Goal: Task Accomplishment & Management: Use online tool/utility

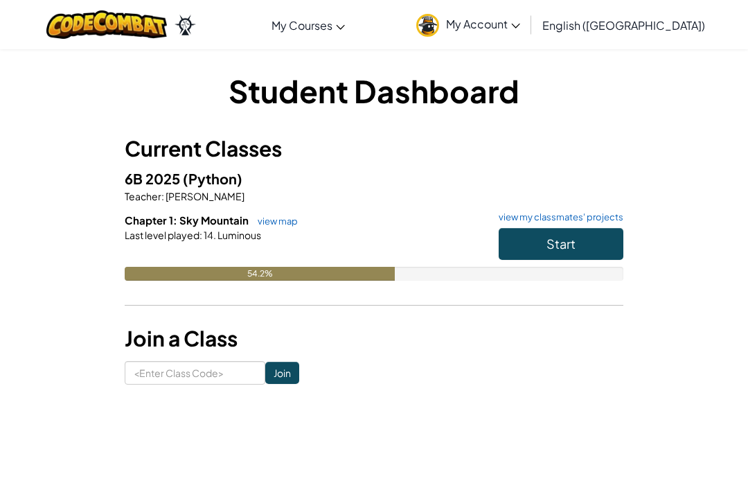
scroll to position [107, 0]
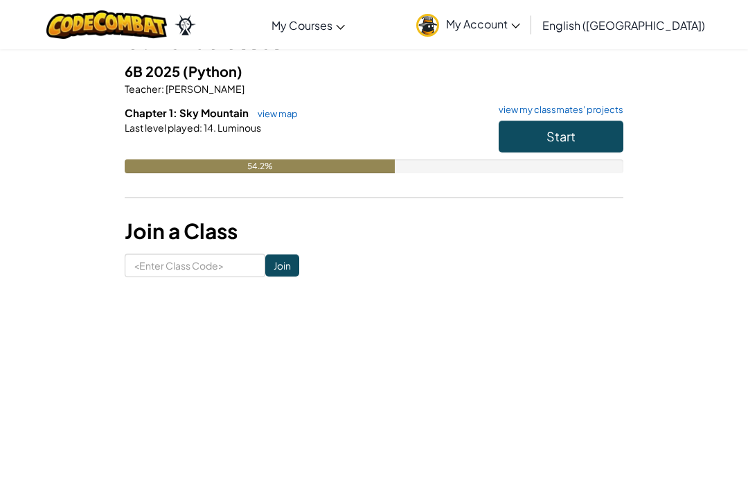
click at [591, 134] on button "Start" at bounding box center [561, 137] width 125 height 32
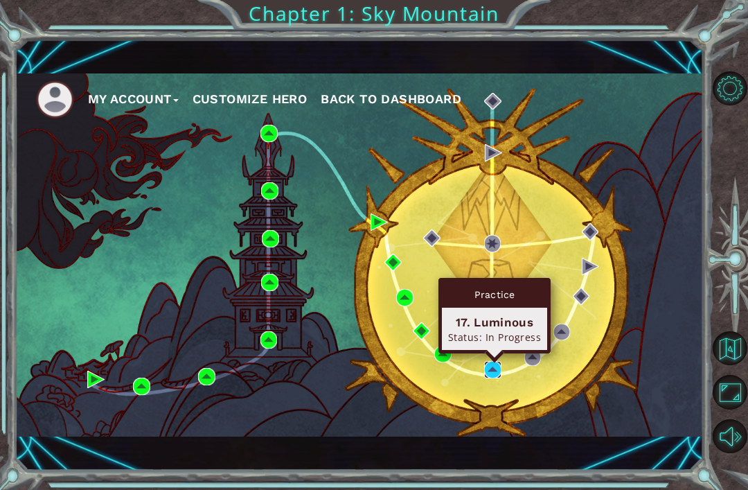
click at [499, 366] on img at bounding box center [492, 369] width 17 height 17
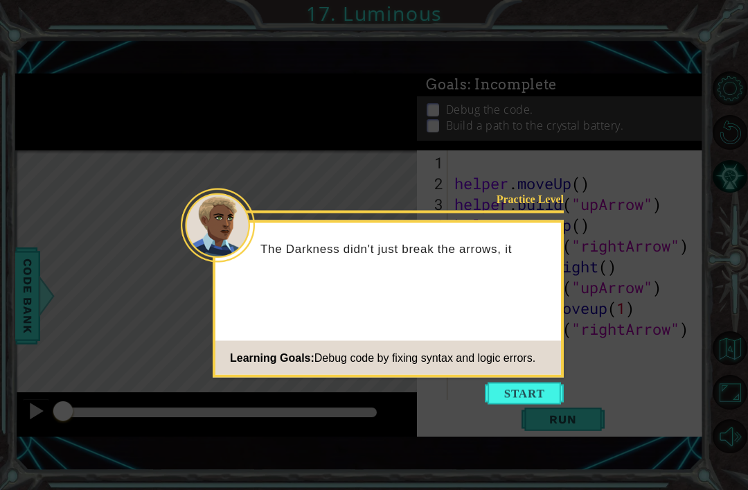
click at [514, 375] on div "Practice Level The Darkness didn't just break the arrows, it Learning Goals: De…" at bounding box center [388, 298] width 351 height 157
click at [515, 377] on div "Practice Level The Darkness didn't just break the arrows, it broke some of the …" at bounding box center [388, 298] width 351 height 157
click at [546, 384] on button "Start" at bounding box center [524, 393] width 79 height 22
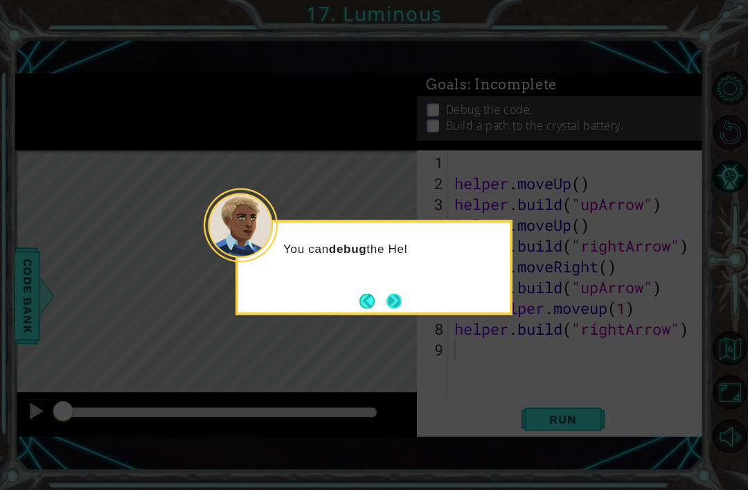
click at [402, 298] on button "Next" at bounding box center [393, 300] width 15 height 15
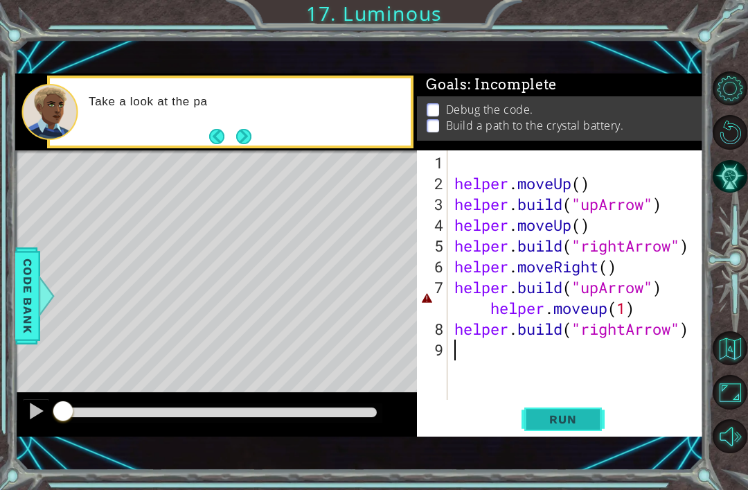
click at [579, 422] on span "Run" at bounding box center [562, 419] width 55 height 14
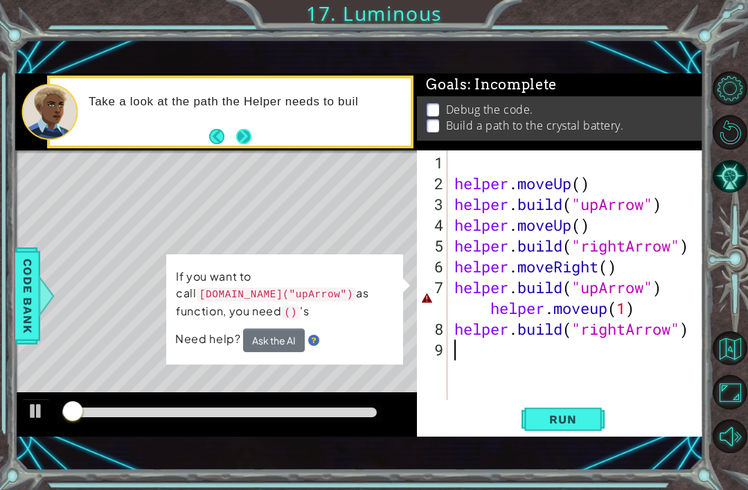
click at [249, 144] on button "Next" at bounding box center [244, 136] width 16 height 16
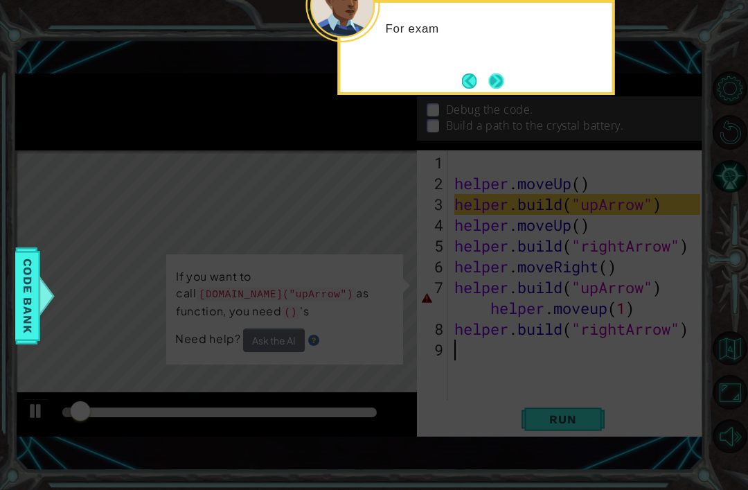
click at [497, 73] on button "Next" at bounding box center [495, 80] width 15 height 15
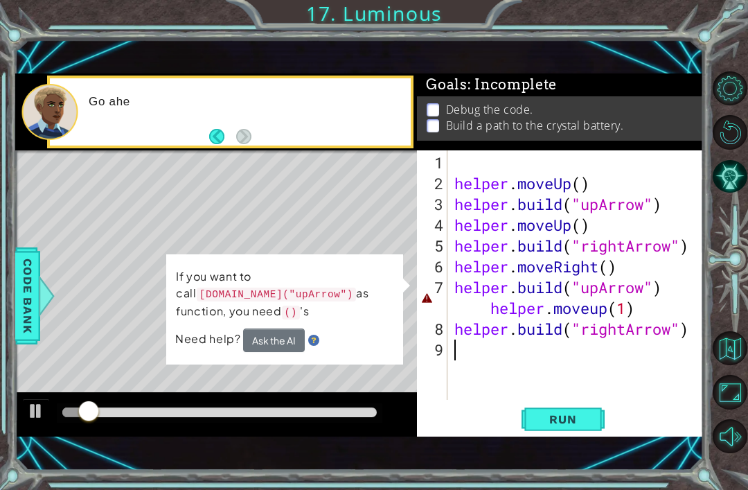
click at [393, 131] on div "Go ahe" at bounding box center [245, 111] width 332 height 49
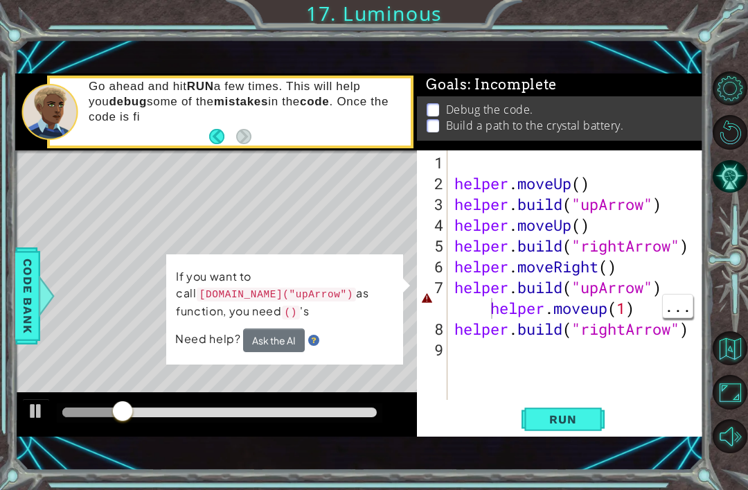
click at [479, 313] on div "helper . moveUp ( ) helper . build ( "upArrow" ) helper . moveUp ( ) helper . b…" at bounding box center [580, 297] width 256 height 291
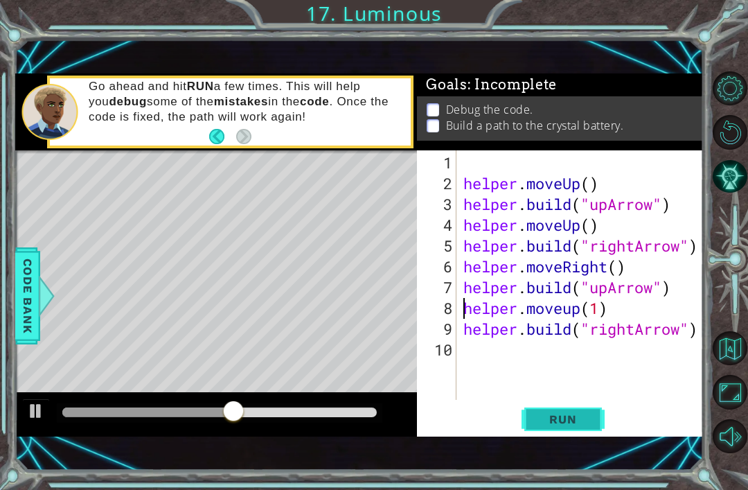
click at [560, 431] on button "Run" at bounding box center [562, 419] width 83 height 28
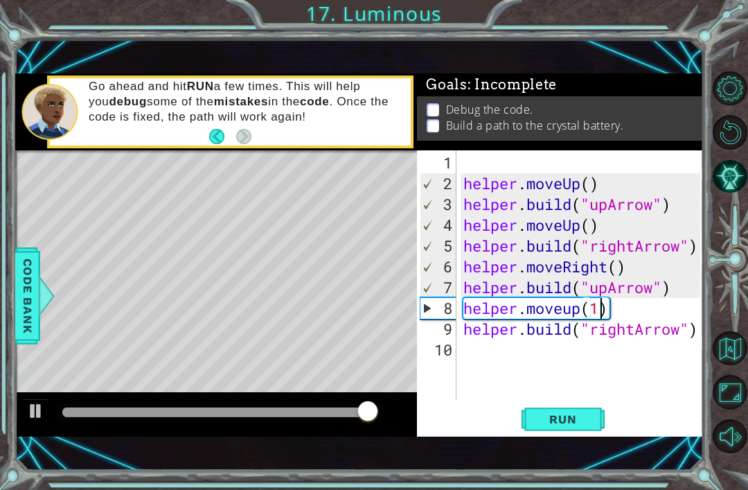
click at [602, 312] on div "helper . moveUp ( ) helper . build ( "upArrow" ) helper . moveUp ( ) helper . b…" at bounding box center [584, 297] width 247 height 291
type textarea "helper.moveup()"
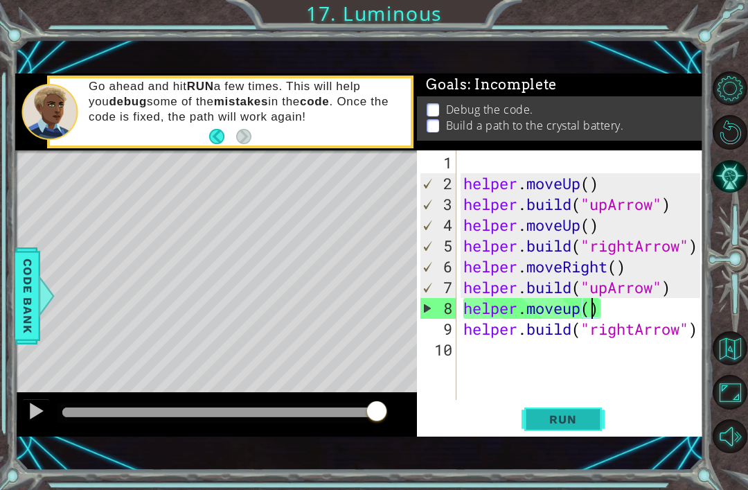
click at [580, 417] on span "Run" at bounding box center [562, 419] width 55 height 14
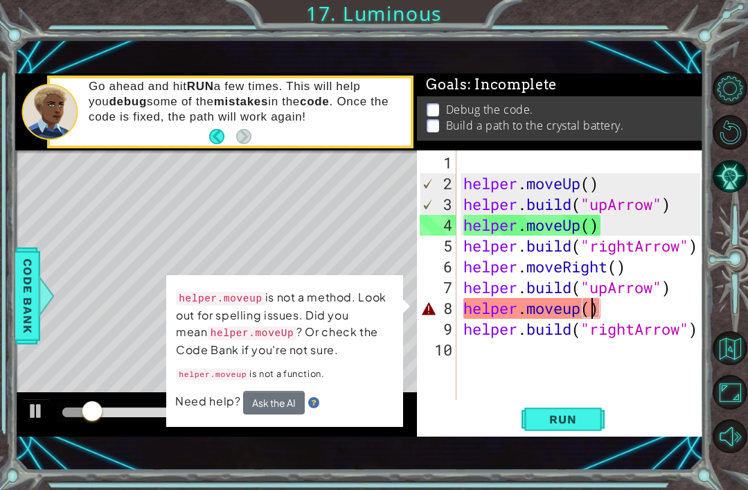
click at [339, 249] on div "Level Map" at bounding box center [335, 354] width 640 height 408
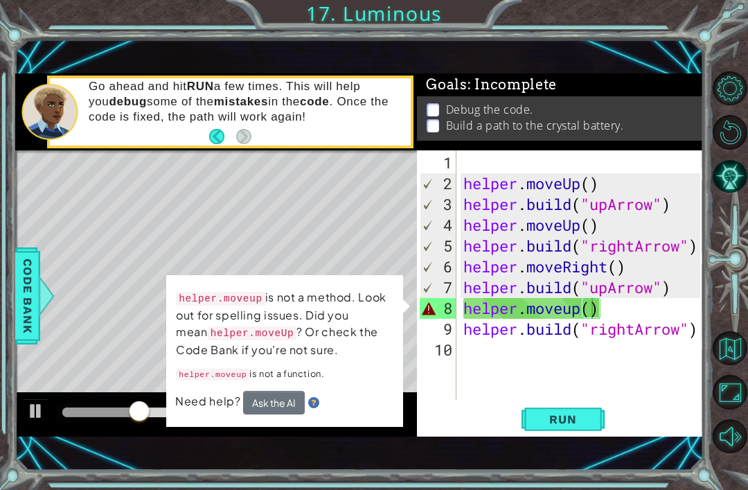
click at [103, 335] on div "Level Map" at bounding box center [335, 354] width 640 height 408
click at [195, 384] on td "helper.moveup is not a method. Look out for spelling issues. Did you mean helpe…" at bounding box center [285, 339] width 221 height 106
click at [143, 230] on div "Level Map" at bounding box center [335, 354] width 640 height 408
click at [649, 353] on div "helper . moveUp ( ) helper . build ( "upArrow" ) helper . moveUp ( ) helper . b…" at bounding box center [584, 297] width 247 height 291
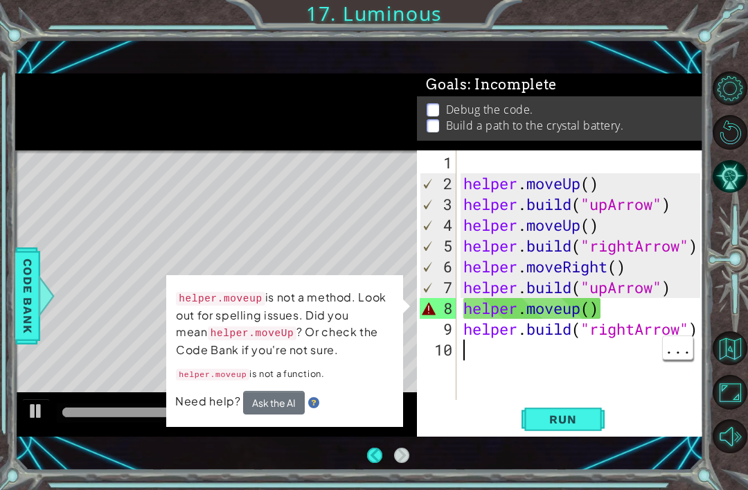
click at [344, 367] on p "helper.moveup is not a function." at bounding box center [284, 373] width 217 height 19
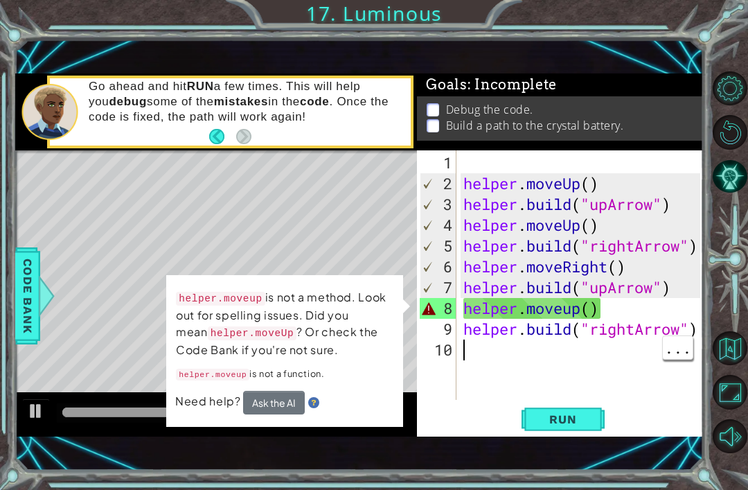
click at [283, 401] on button "Ask the AI" at bounding box center [273, 402] width 62 height 24
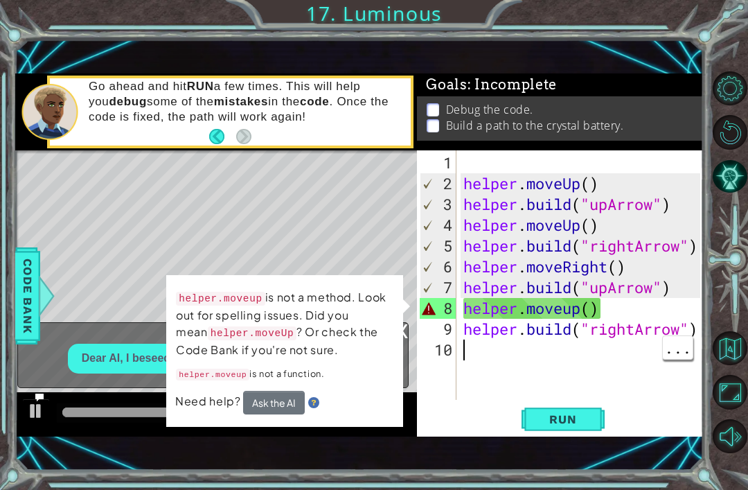
click at [268, 411] on button "Ask the AI" at bounding box center [274, 402] width 62 height 24
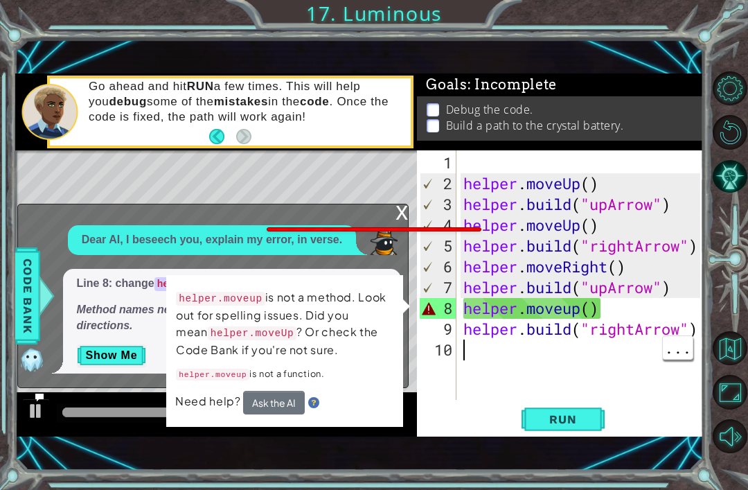
click at [280, 344] on p "helper.moveup is not a method. Look out for spelling issues. Did you mean helpe…" at bounding box center [285, 323] width 218 height 71
click at [393, 215] on div "x Dear AI, I beseech you, explain my error, in verse. Line 8: change helper.mov…" at bounding box center [213, 296] width 392 height 184
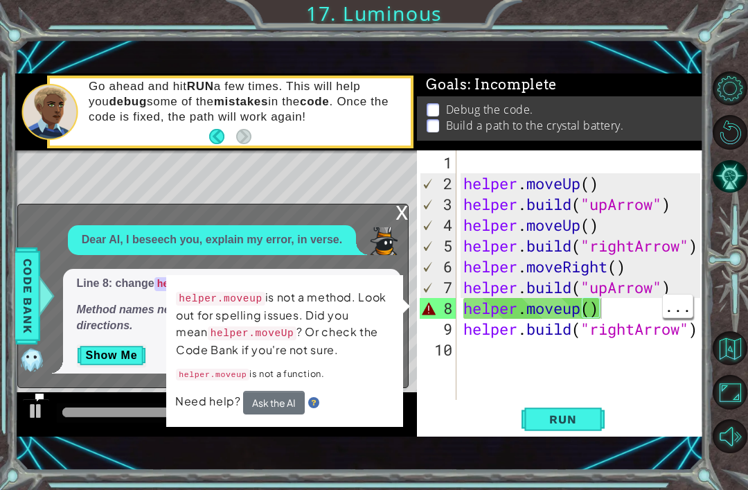
click at [630, 307] on div "helper . moveUp ( ) helper . build ( "upArrow" ) helper . moveUp ( ) helper . b…" at bounding box center [584, 297] width 247 height 291
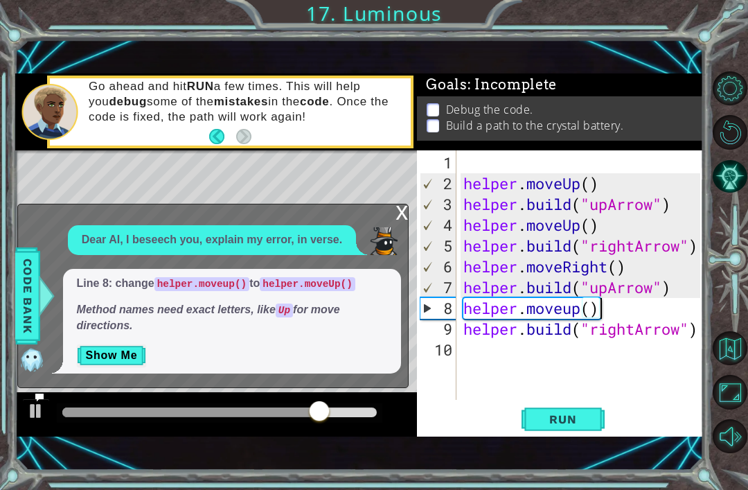
scroll to position [0, 6]
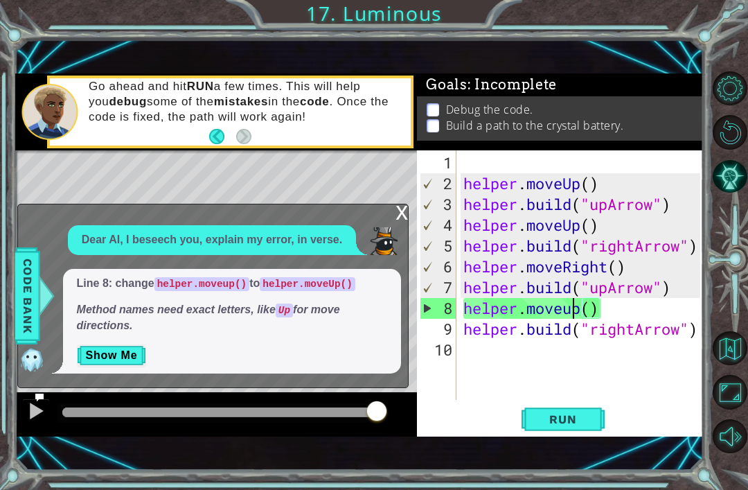
click at [576, 315] on div "helper . moveUp ( ) helper . build ( "upArrow" ) helper . moveUp ( ) helper . b…" at bounding box center [584, 297] width 247 height 291
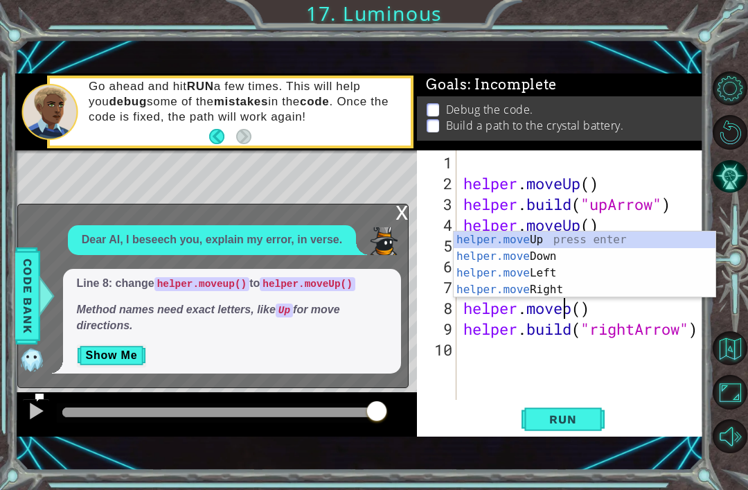
type textarea "helper.moveUp()"
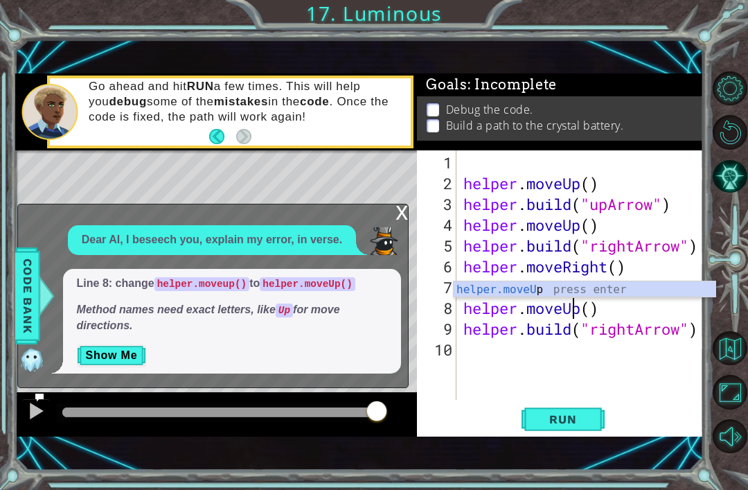
click at [557, 400] on div "helper . moveUp ( ) helper . build ( "upArrow" ) helper . moveUp ( ) helper . b…" at bounding box center [584, 297] width 247 height 291
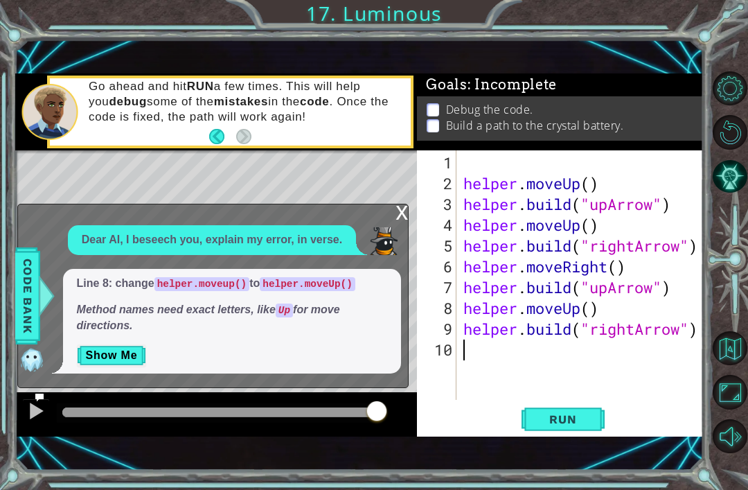
scroll to position [0, 0]
click at [587, 421] on span "Run" at bounding box center [562, 419] width 55 height 14
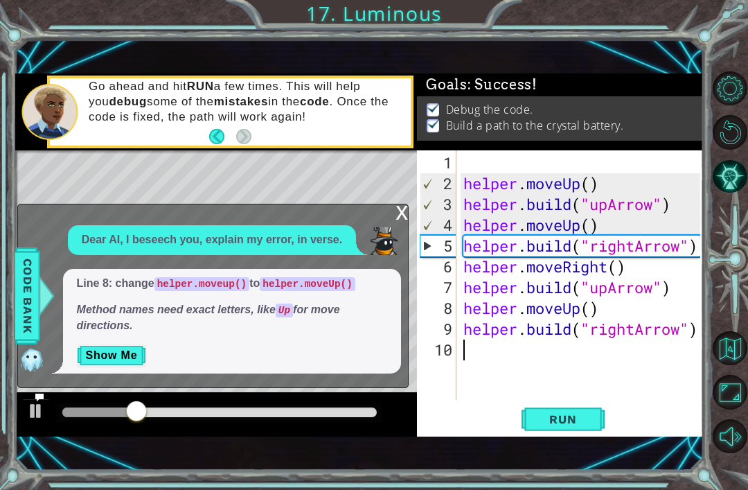
click at [389, 204] on div "Level Map" at bounding box center [335, 354] width 640 height 408
click at [402, 215] on div "x" at bounding box center [401, 211] width 12 height 14
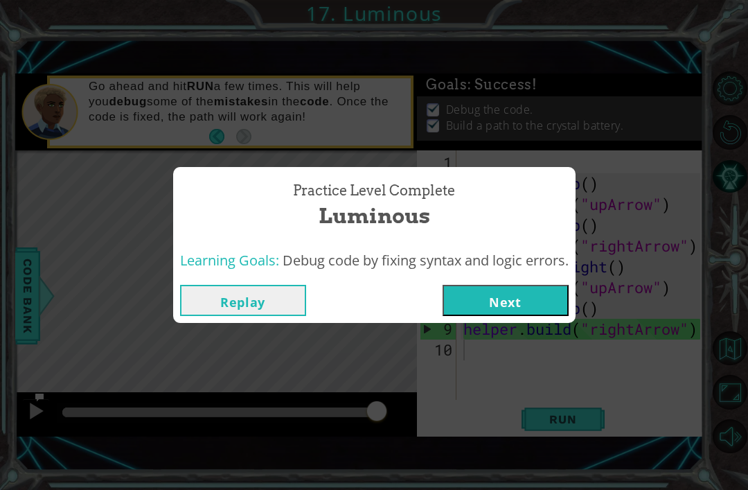
click at [531, 291] on button "Next" at bounding box center [506, 300] width 126 height 31
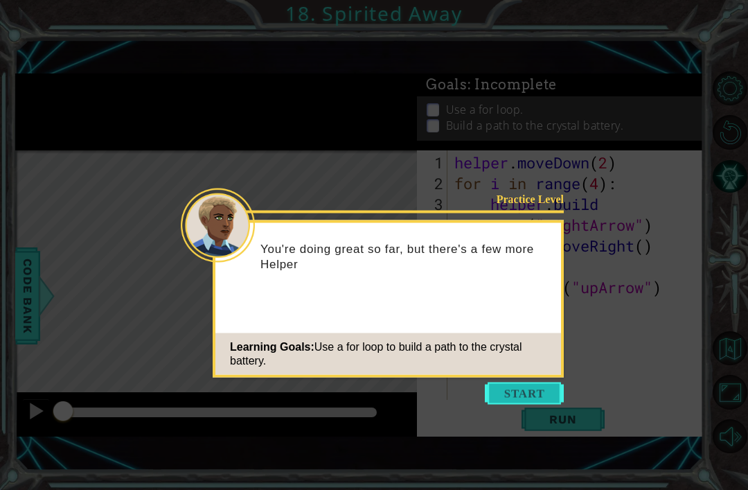
click at [517, 385] on button "Start" at bounding box center [524, 393] width 79 height 22
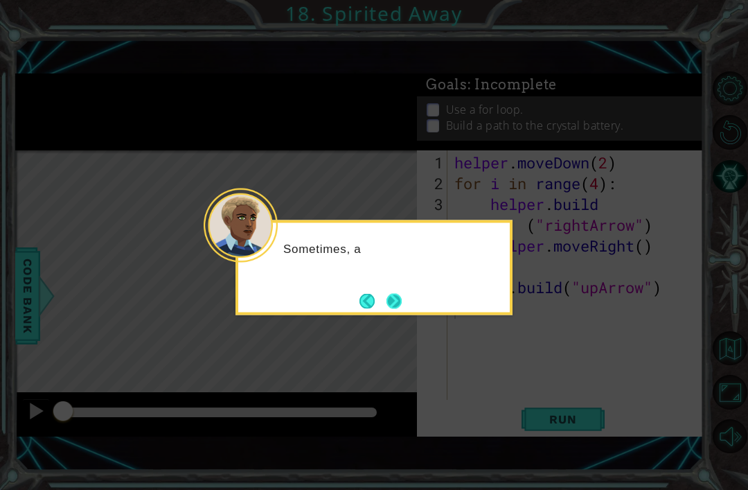
click at [393, 308] on button "Next" at bounding box center [394, 301] width 26 height 26
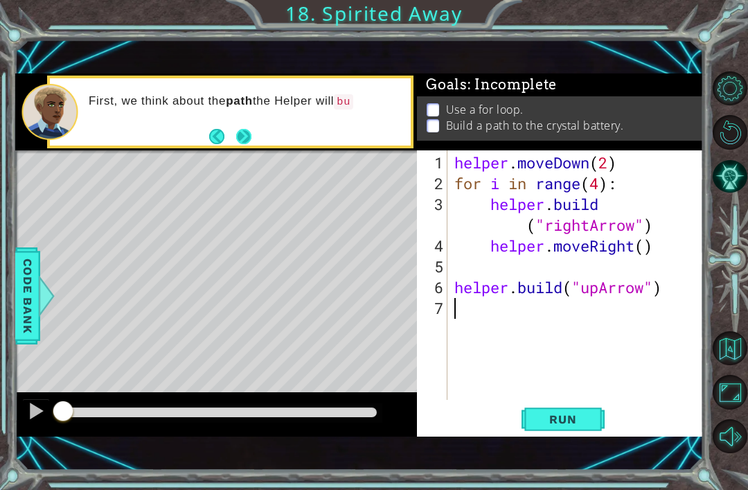
click at [233, 141] on button "Next" at bounding box center [243, 136] width 24 height 24
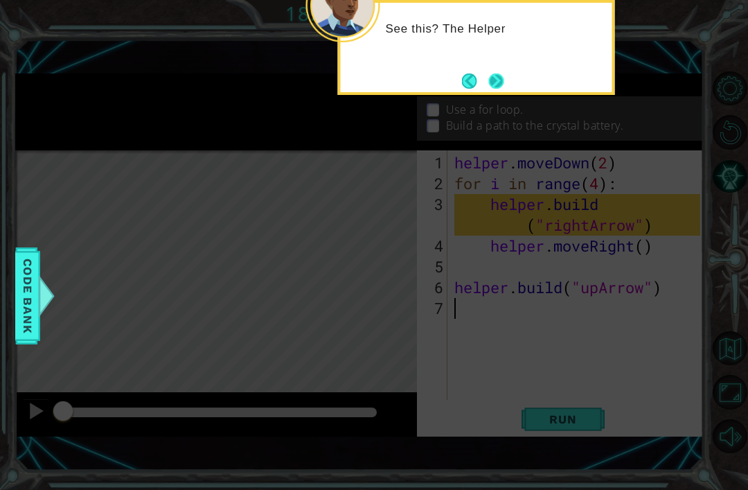
click at [496, 73] on button "Next" at bounding box center [496, 81] width 16 height 16
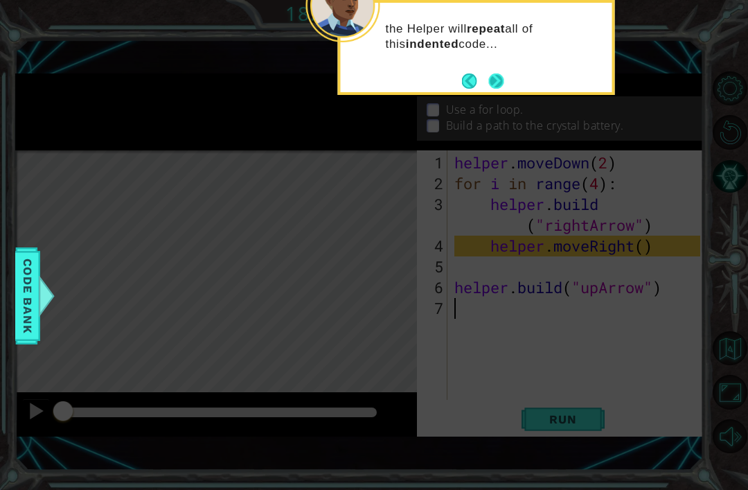
click at [503, 83] on button "Next" at bounding box center [496, 81] width 16 height 16
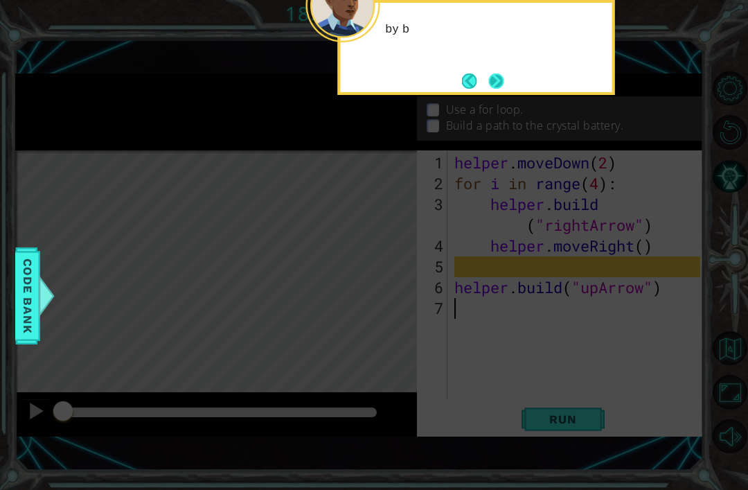
click at [501, 76] on button "Next" at bounding box center [496, 81] width 16 height 16
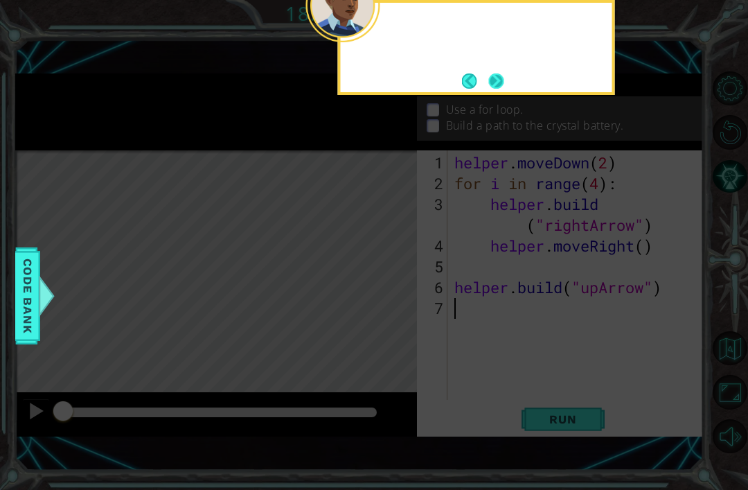
click at [501, 73] on button "Next" at bounding box center [496, 81] width 17 height 17
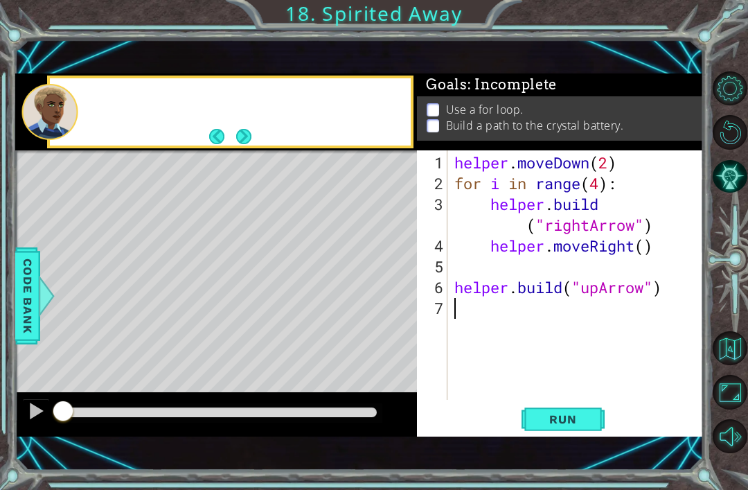
click at [503, 74] on div "Goals : Incomplete" at bounding box center [560, 84] width 286 height 23
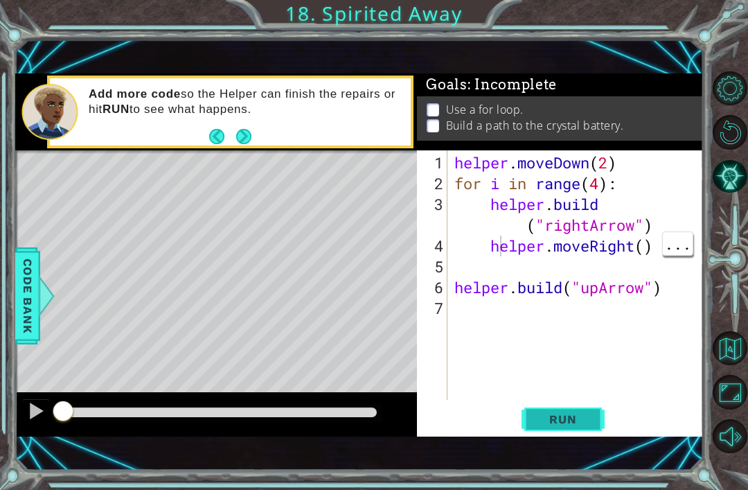
click at [595, 433] on button "Run" at bounding box center [562, 419] width 83 height 28
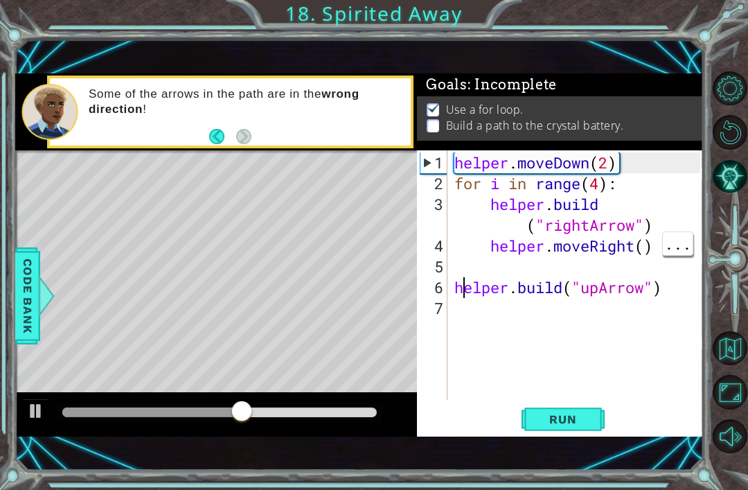
click at [465, 280] on div "helper . moveDown ( 2 ) for i in range ( 4 ) : helper . build ( "rightArrow" ) …" at bounding box center [580, 297] width 256 height 291
click at [449, 285] on div "[DOMAIN_NAME]("upArrow") 1 2 3 4 5 6 7 helper . moveDown ( 2 ) for i in range (…" at bounding box center [558, 274] width 283 height 249
click at [454, 287] on div "helper . moveDown ( 2 ) for i in range ( 4 ) : helper . build ( "rightArrow" ) …" at bounding box center [580, 297] width 256 height 291
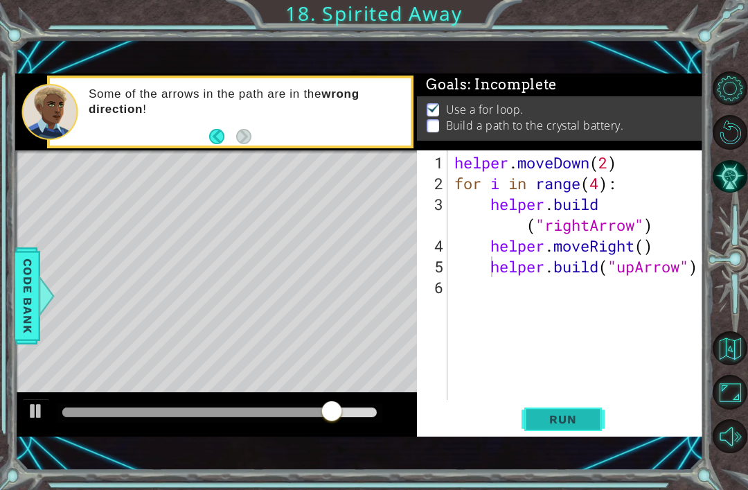
click at [563, 410] on button "Run" at bounding box center [562, 419] width 83 height 28
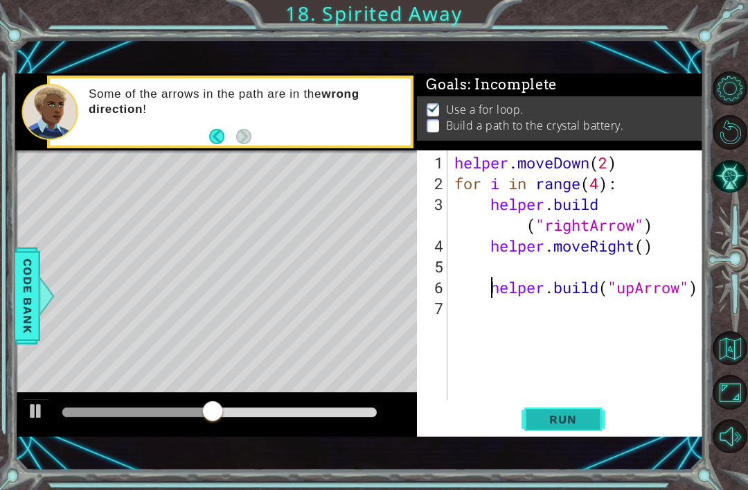
type textarea "[DOMAIN_NAME]("upArrow")"
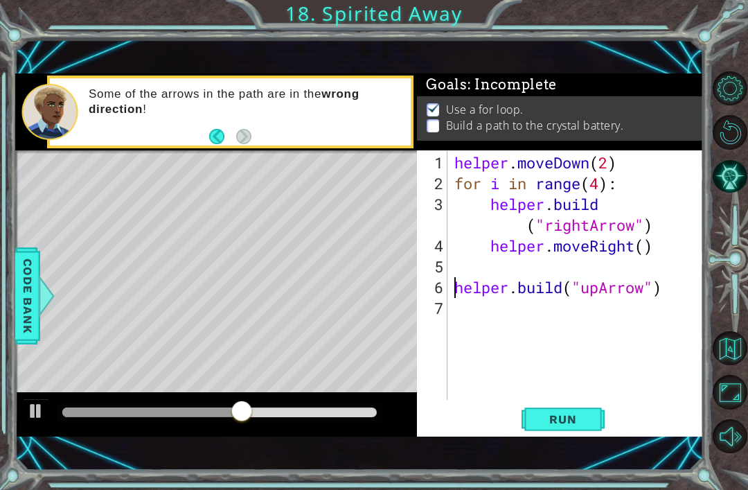
click at [567, 265] on div "helper . moveDown ( 2 ) for i in range ( 4 ) : helper . build ( "rightArrow" ) …" at bounding box center [580, 297] width 256 height 291
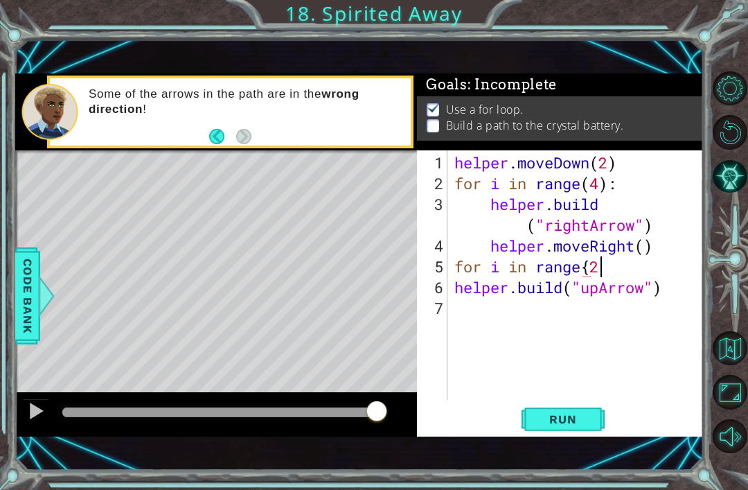
scroll to position [0, 6]
click at [580, 423] on span "Run" at bounding box center [562, 419] width 55 height 14
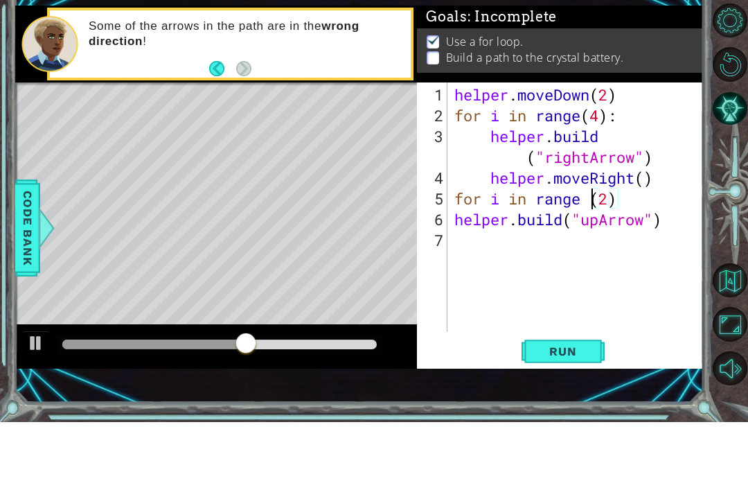
scroll to position [46, 0]
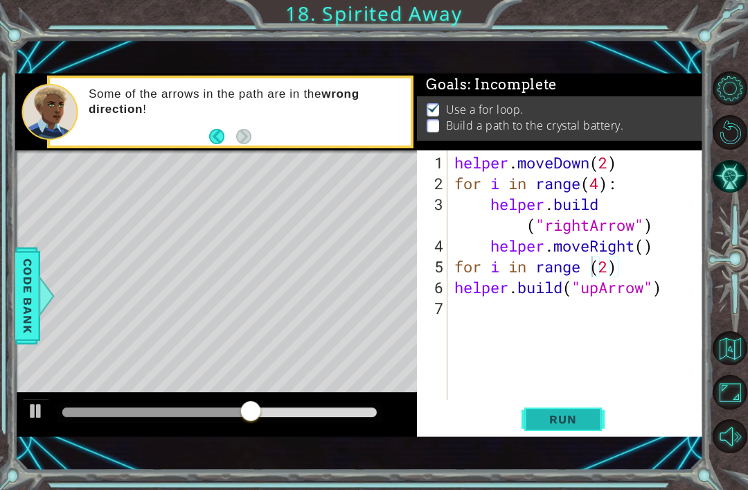
click at [560, 424] on span "Run" at bounding box center [562, 419] width 55 height 14
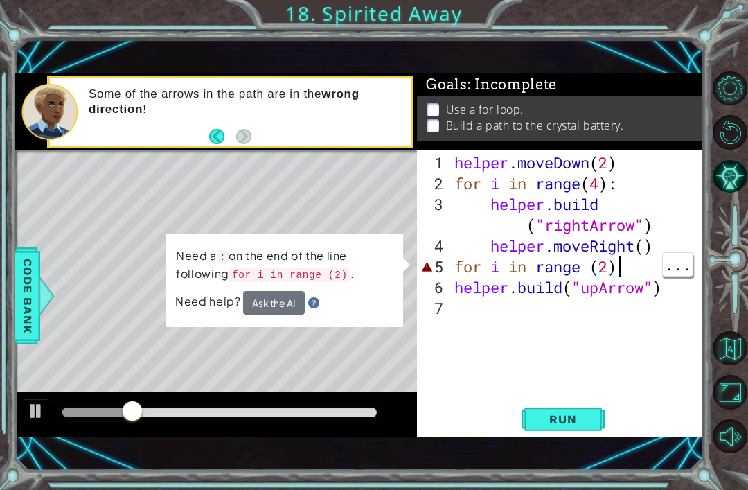
click at [622, 276] on div "helper . moveDown ( 2 ) for i in range ( 4 ) : helper . build ( "rightArrow" ) …" at bounding box center [580, 297] width 256 height 291
type textarea "for i in range (2):"
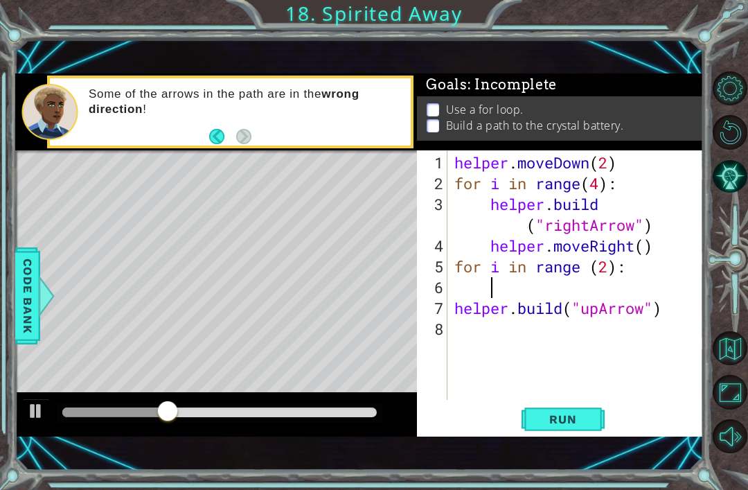
scroll to position [0, 0]
click at [672, 111] on li "Use a for loop." at bounding box center [562, 110] width 271 height 16
click at [555, 413] on span "Run" at bounding box center [562, 419] width 55 height 14
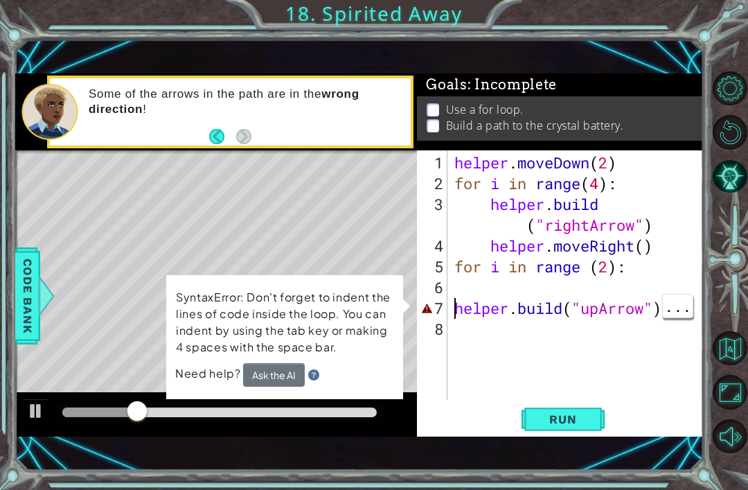
click at [454, 316] on div "helper . moveDown ( 2 ) for i in range ( 4 ) : helper . build ( "rightArrow" ) …" at bounding box center [580, 297] width 256 height 291
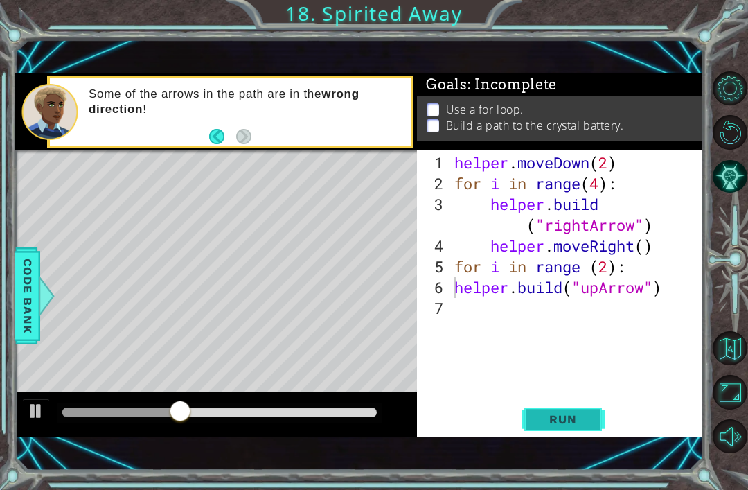
click at [573, 420] on span "Run" at bounding box center [562, 419] width 55 height 14
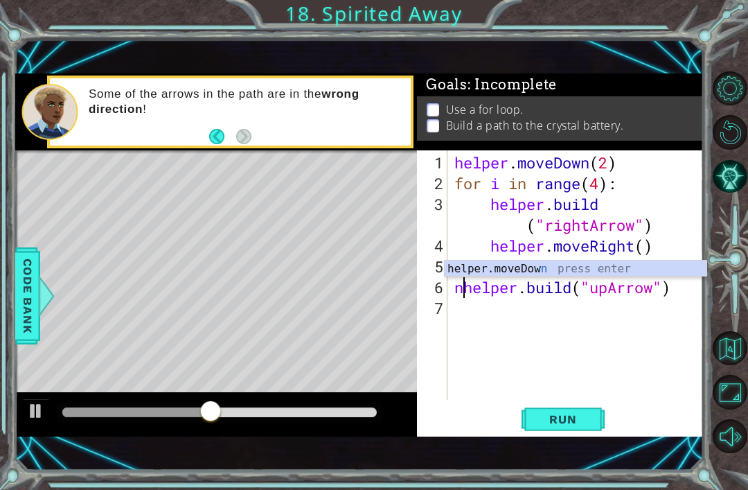
scroll to position [0, 1]
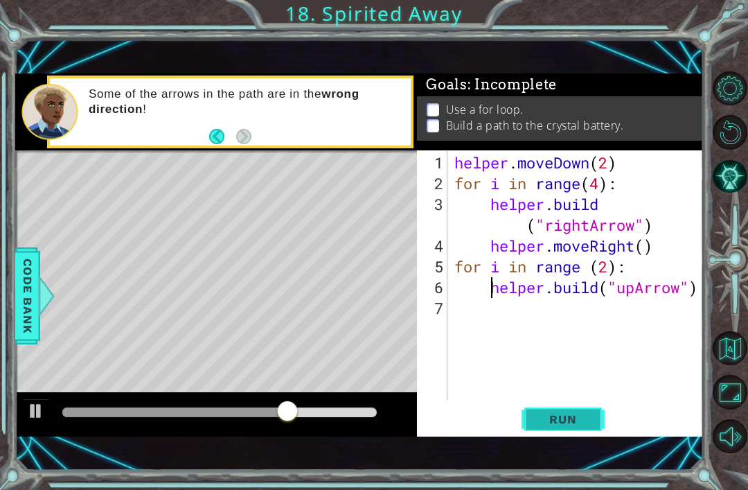
click at [572, 418] on span "Run" at bounding box center [562, 419] width 55 height 14
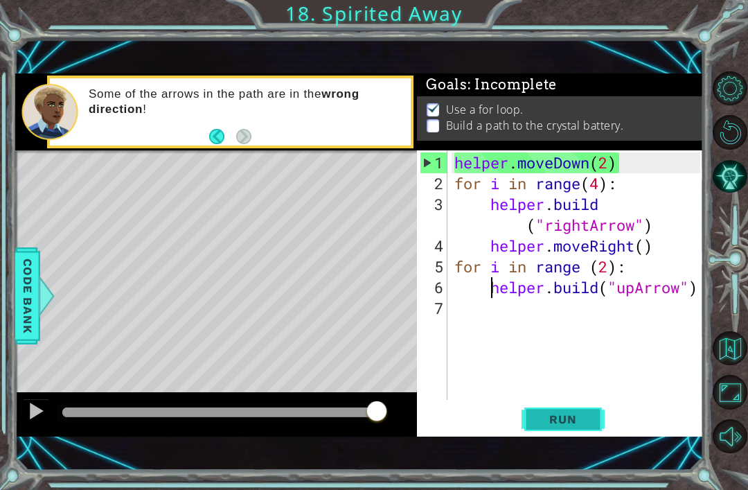
click at [586, 418] on span "Run" at bounding box center [562, 419] width 55 height 14
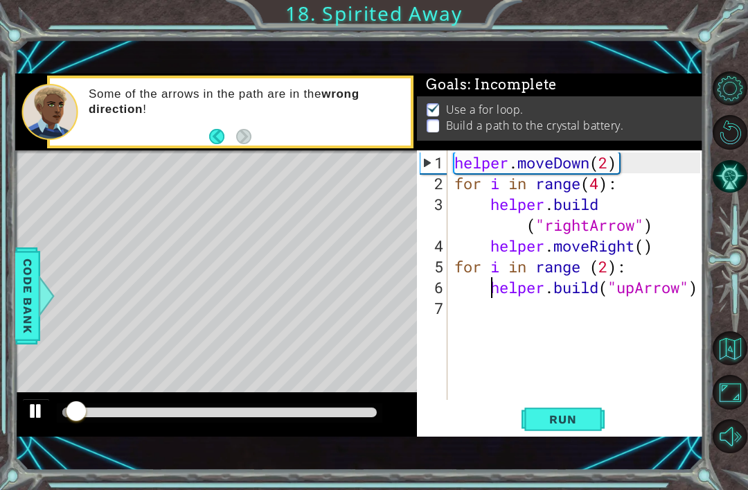
click at [34, 411] on div at bounding box center [36, 411] width 18 height 18
click at [607, 289] on div "helper . moveDown ( 2 ) for i in range ( 4 ) : helper . build ( "rightArrow" ) …" at bounding box center [580, 297] width 256 height 291
click at [601, 284] on div "helper . moveDown ( 2 ) for i in range ( 4 ) : helper . build ( "rightArrow" ) …" at bounding box center [580, 297] width 256 height 291
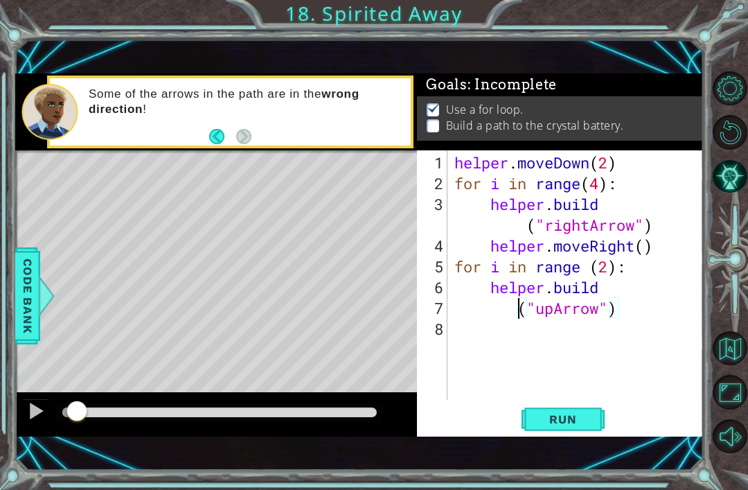
type textarea "("upArrow")"
click at [572, 420] on span "Run" at bounding box center [562, 419] width 55 height 14
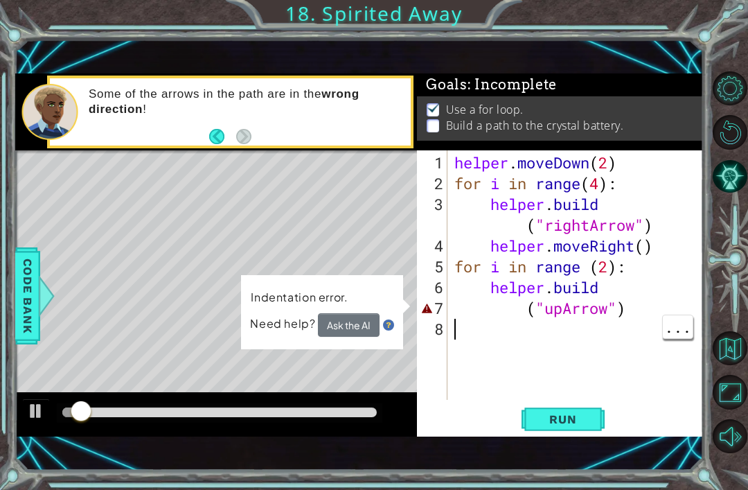
click at [516, 310] on div "helper . moveDown ( 2 ) for i in range ( 4 ) : helper . build ( "rightArrow" ) …" at bounding box center [580, 297] width 256 height 291
click at [532, 303] on div "helper . moveDown ( 2 ) for i in range ( 4 ) : helper . build ( "rightArrow" ) …" at bounding box center [580, 297] width 256 height 291
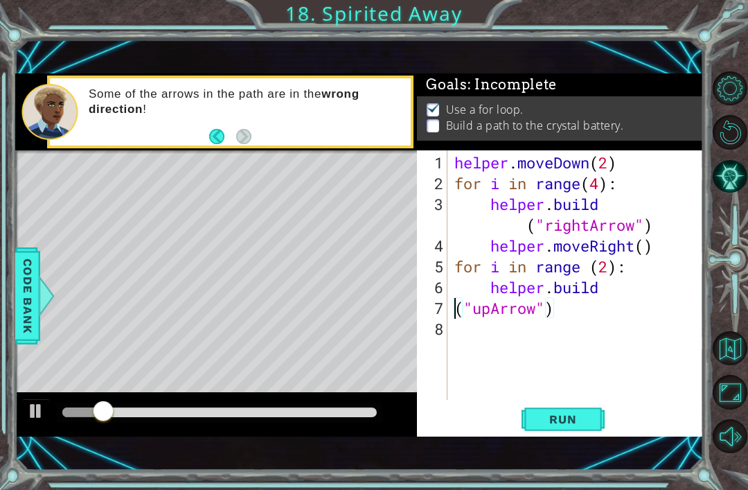
type textarea "[DOMAIN_NAME]("upArrow")"
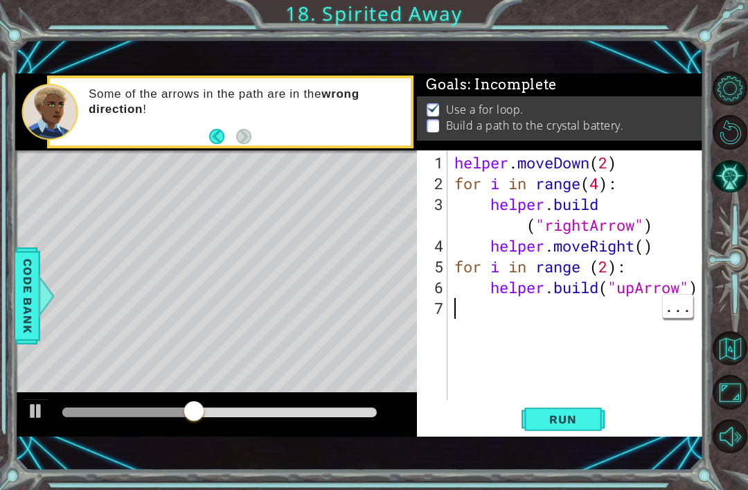
click at [668, 355] on div "helper . moveDown ( 2 ) for i in range ( 4 ) : helper . build ( "rightArrow" ) …" at bounding box center [580, 297] width 256 height 291
type textarea "[DOMAIN_NAME]("upArrow")"
click at [567, 420] on span "Run" at bounding box center [562, 419] width 55 height 14
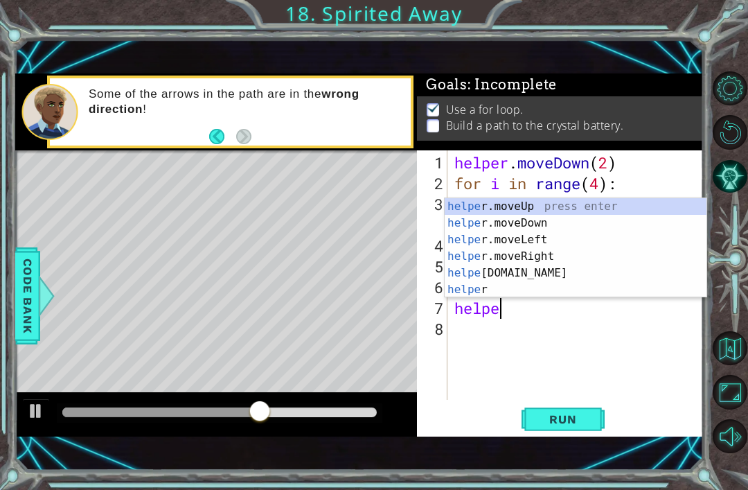
scroll to position [0, 2]
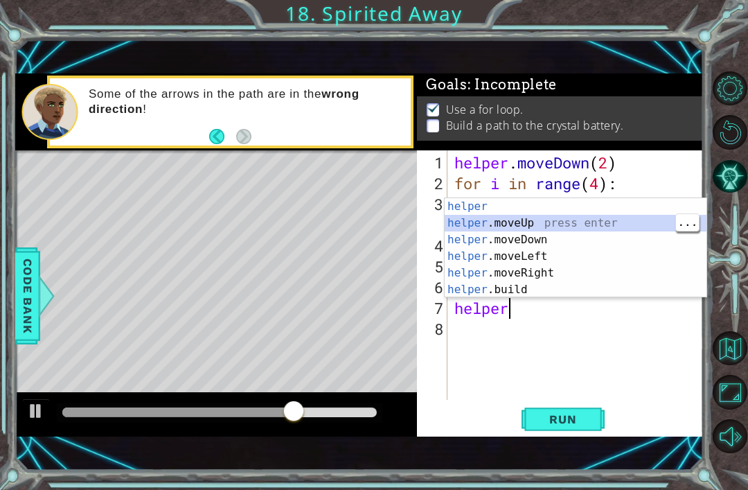
click at [620, 222] on div "helper press enter helper .moveUp press enter helper .moveDown press enter help…" at bounding box center [576, 264] width 262 height 133
type textarea "helper.moveUp(1)"
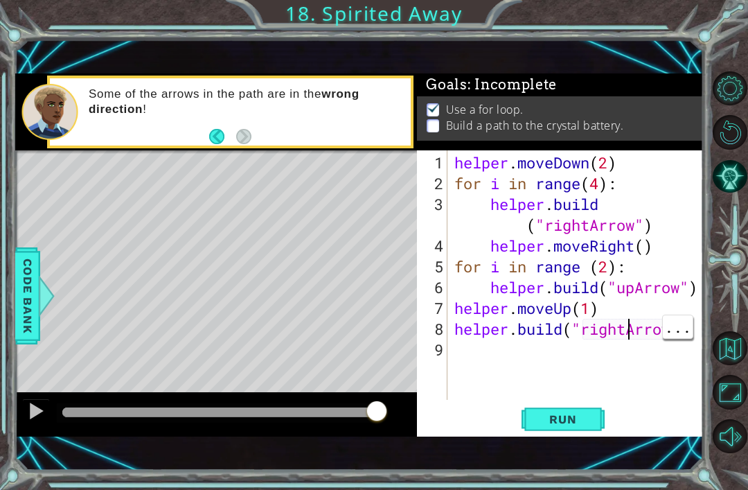
click at [630, 328] on div "helper . moveDown ( 2 ) for i in range ( 4 ) : helper . build ( "rightArrow" ) …" at bounding box center [580, 297] width 256 height 291
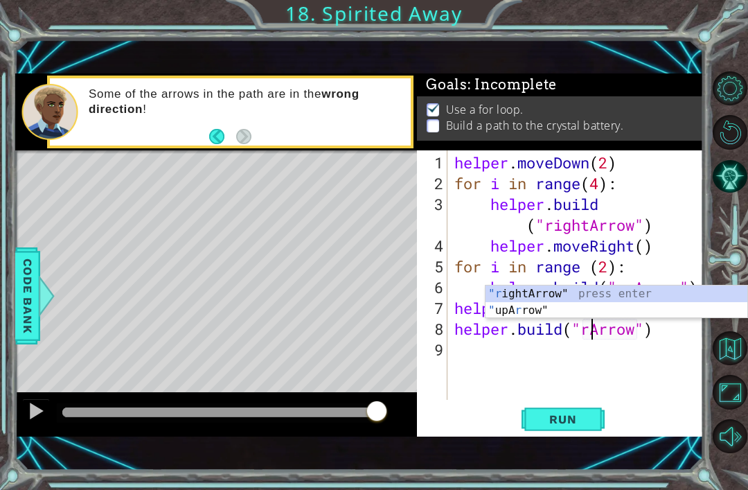
type textarea "[DOMAIN_NAME]("Arrow")"
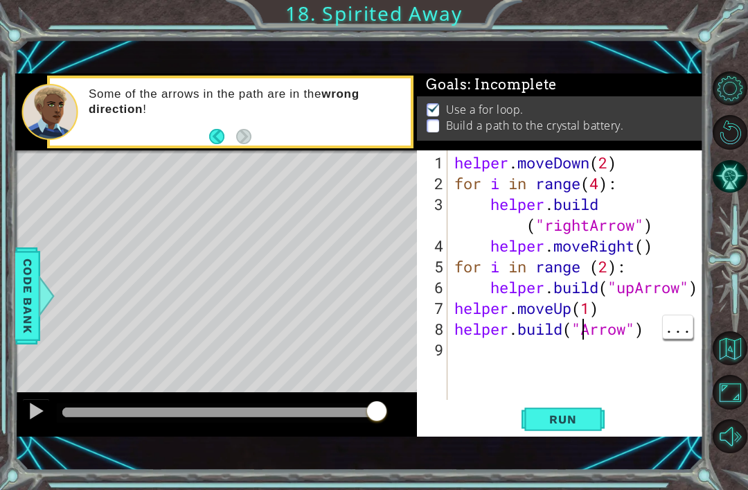
click at [580, 333] on div "helper . moveDown ( 2 ) for i in range ( 4 ) : helper . build ( "rightArrow" ) …" at bounding box center [580, 297] width 256 height 291
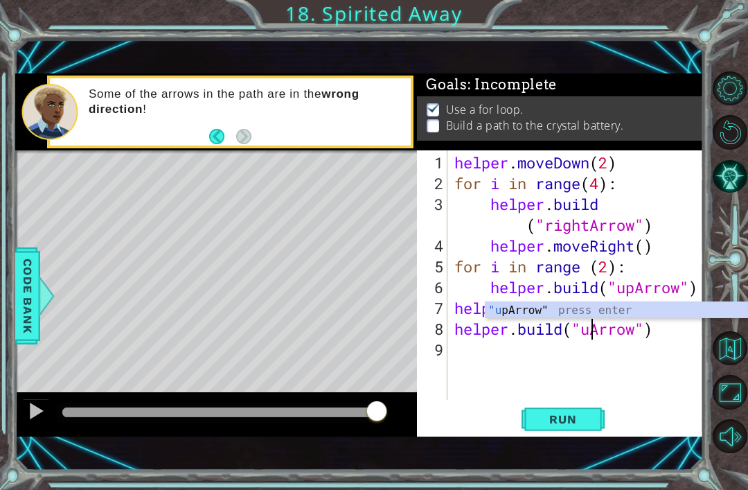
scroll to position [0, 7]
type textarea "[DOMAIN_NAME]("upArrow")"
click at [562, 414] on span "Run" at bounding box center [562, 419] width 55 height 14
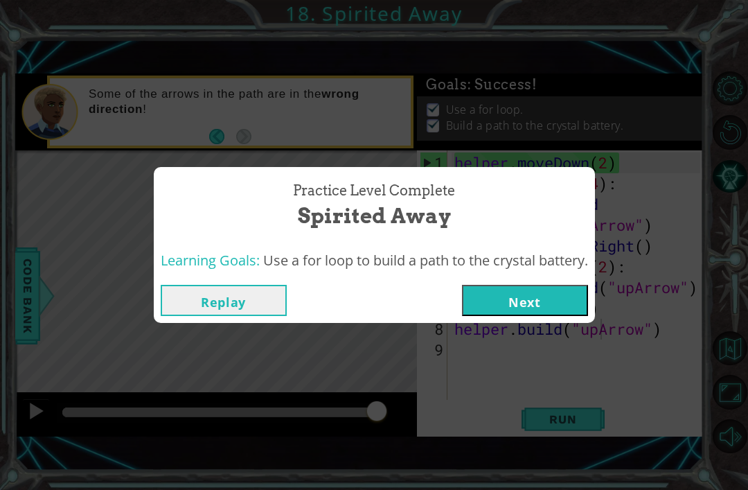
click at [540, 308] on button "Next" at bounding box center [525, 300] width 126 height 31
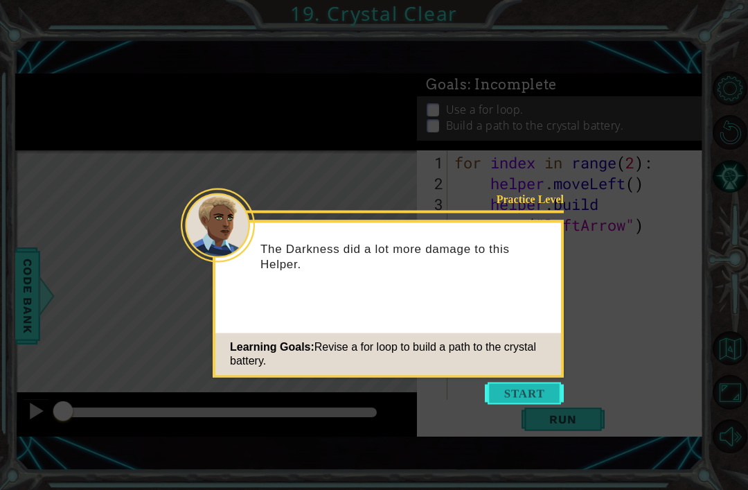
click at [524, 384] on button "Start" at bounding box center [524, 393] width 79 height 22
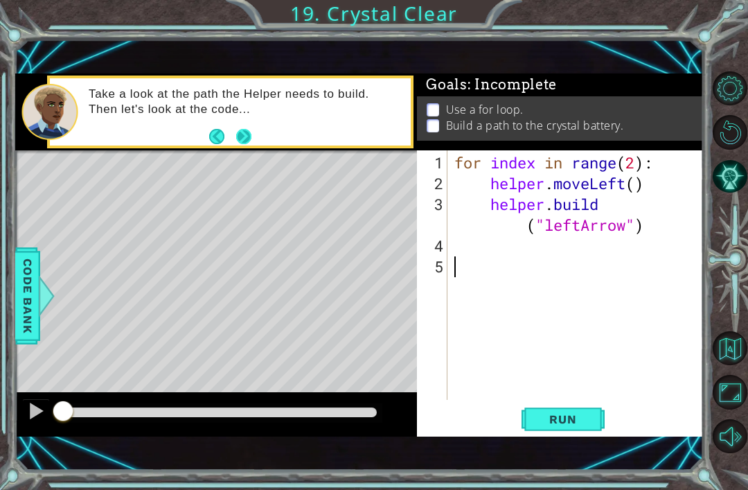
click at [243, 137] on button "Next" at bounding box center [243, 136] width 25 height 25
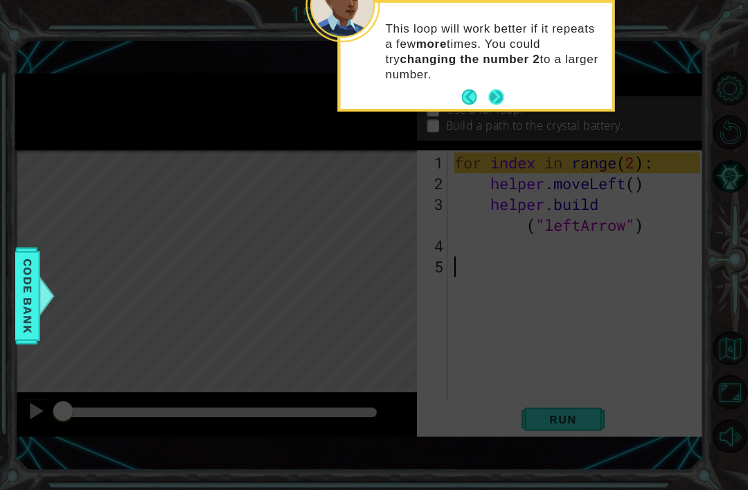
click at [493, 89] on button "Next" at bounding box center [495, 97] width 21 height 21
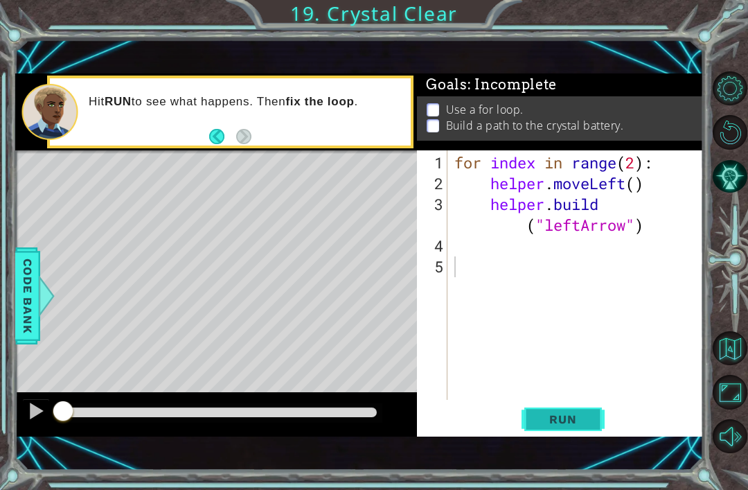
click at [582, 425] on span "Run" at bounding box center [562, 419] width 55 height 14
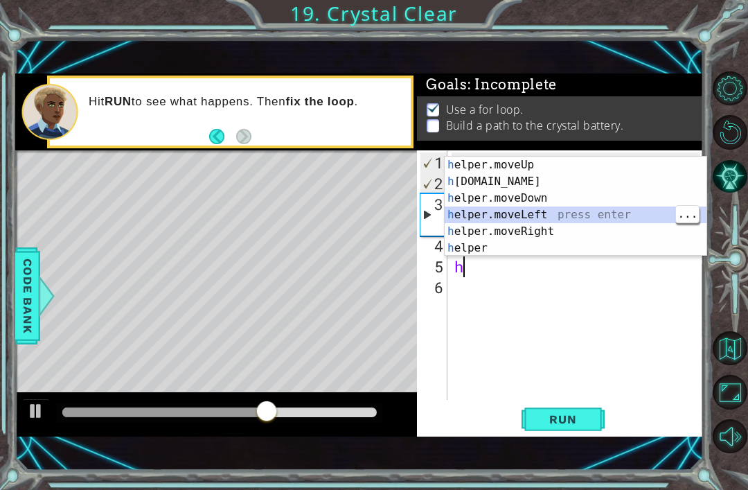
type textarea "helper.moveLeft(1)"
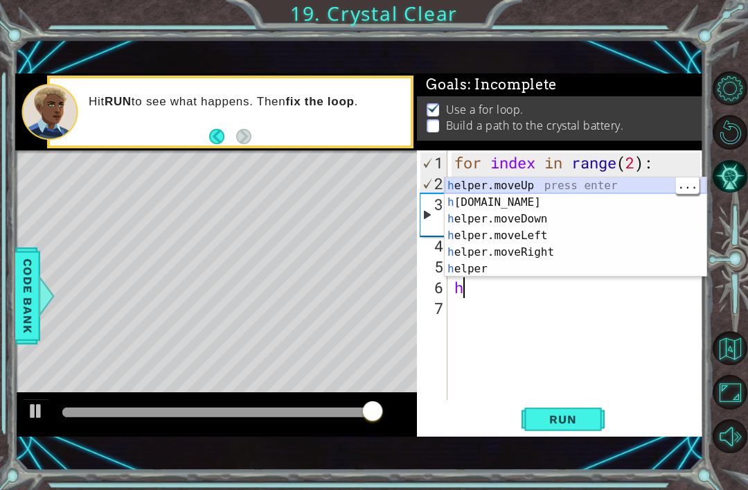
click at [539, 189] on div "h elper.moveUp press enter h [DOMAIN_NAME] press enter h elper.moveDown press e…" at bounding box center [576, 243] width 262 height 133
type textarea "helper.moveUp(1)"
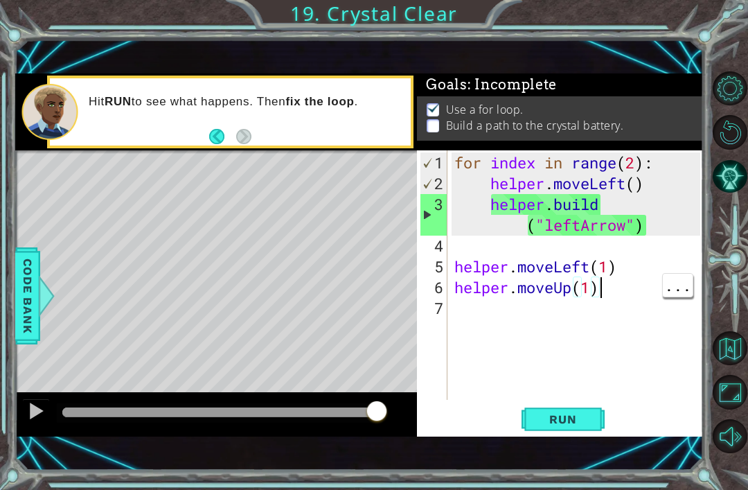
click at [618, 286] on div "for index in range ( 2 ) : helper . moveLeft ( ) helper . build ( "leftArrow" )…" at bounding box center [580, 297] width 256 height 291
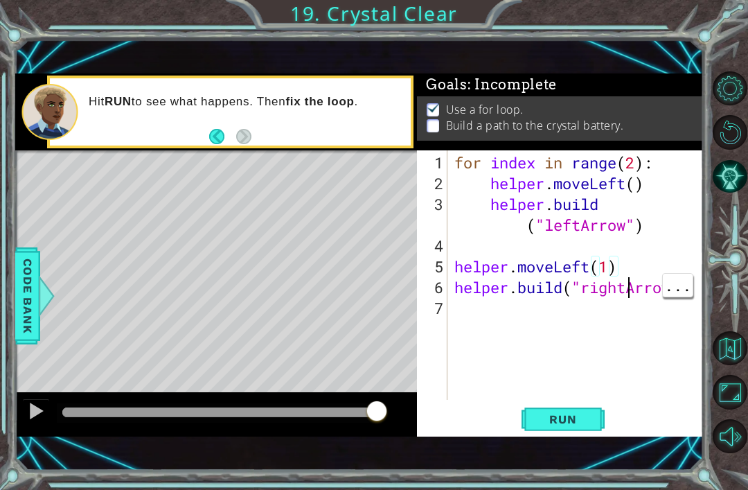
click at [632, 286] on div "for index in range ( 2 ) : helper . moveLeft ( ) helper . build ( "leftArrow" )…" at bounding box center [580, 297] width 256 height 291
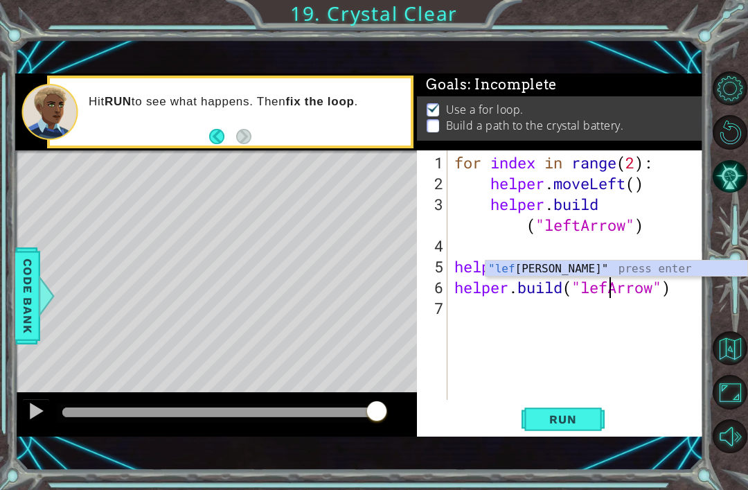
type textarea "[DOMAIN_NAME]("leftArrow")"
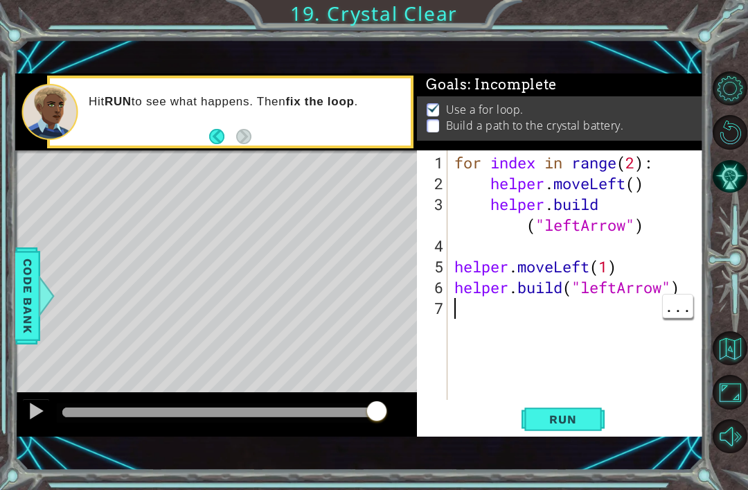
scroll to position [0, 0]
type textarea "j"
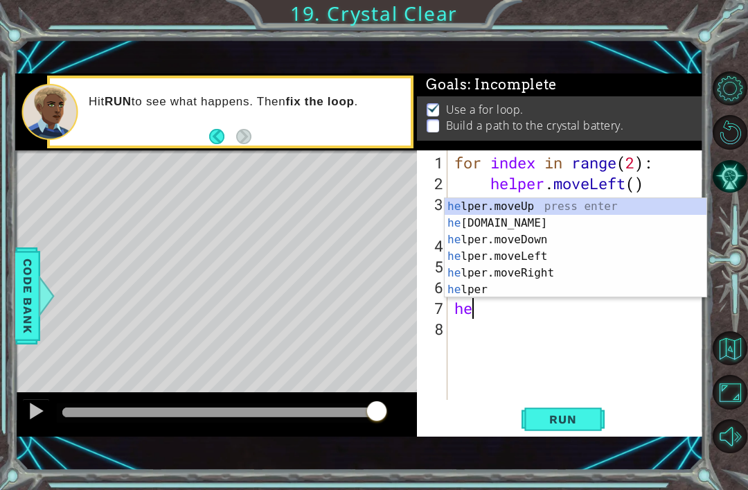
scroll to position [0, 1]
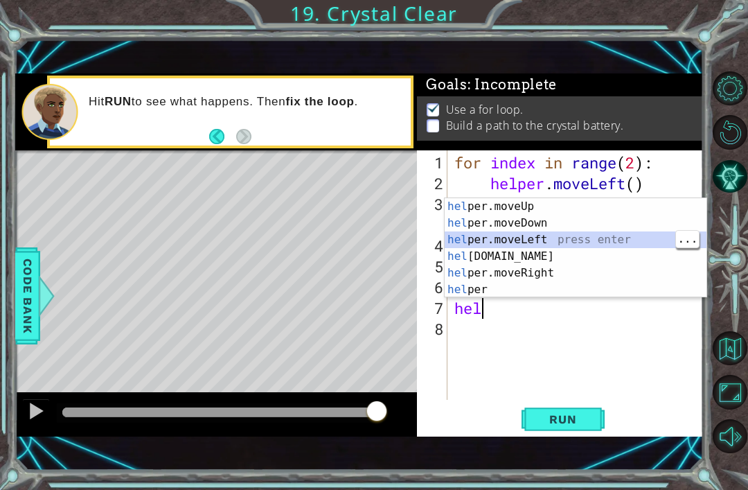
click at [582, 238] on div "hel per.moveUp press enter hel per.moveDown press enter hel per.moveLeft press …" at bounding box center [576, 264] width 262 height 133
type textarea "helper.moveLeft(1)"
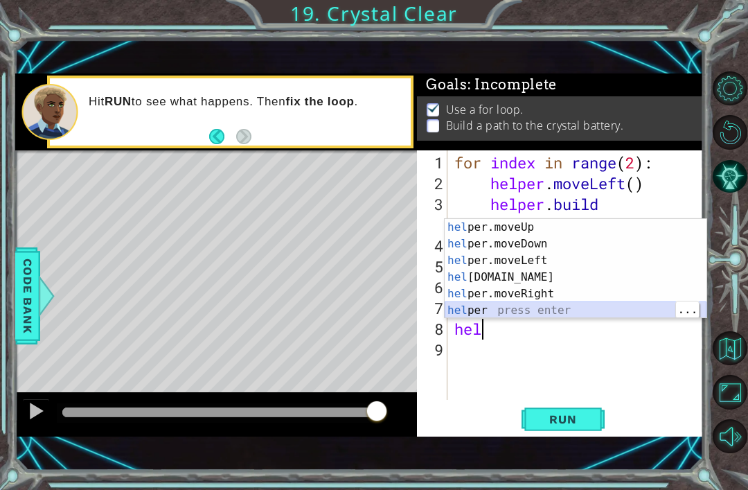
click at [582, 308] on div "hel per.moveUp press enter hel per.moveDown press enter hel per.moveLeft press …" at bounding box center [576, 285] width 262 height 133
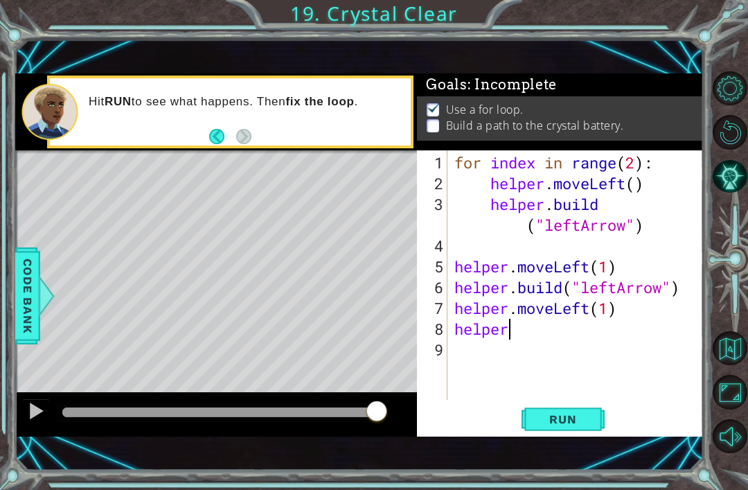
scroll to position [0, 2]
click at [632, 325] on div "for index in range ( 2 ) : helper . moveLeft ( ) helper . build ( "leftArrow" )…" at bounding box center [580, 297] width 256 height 291
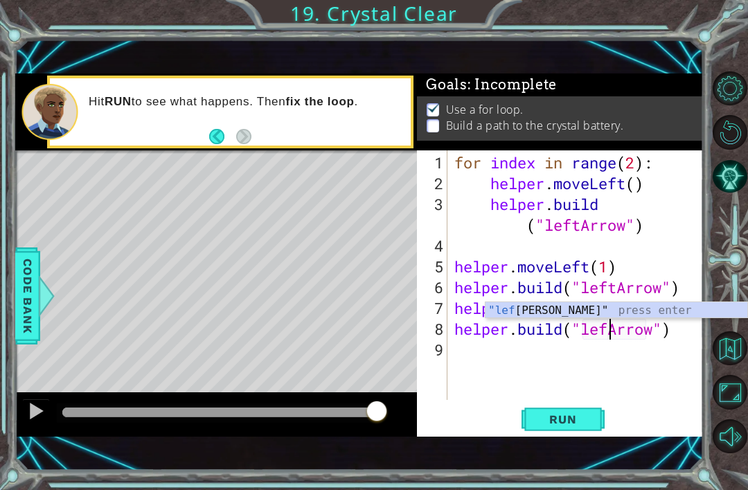
scroll to position [0, 8]
type textarea "[DOMAIN_NAME]("leftArrow")"
click at [571, 419] on span "Run" at bounding box center [562, 419] width 55 height 14
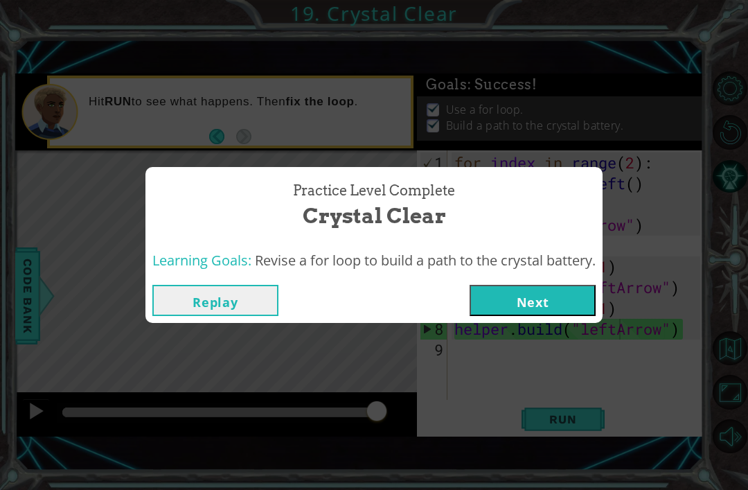
click at [566, 292] on button "Next" at bounding box center [533, 300] width 126 height 31
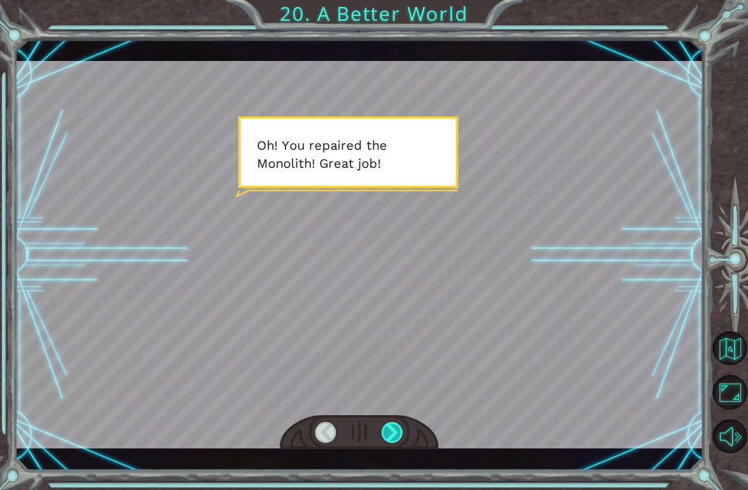
click at [394, 431] on div at bounding box center [392, 432] width 21 height 21
click at [412, 420] on div at bounding box center [359, 432] width 159 height 35
click at [410, 427] on div at bounding box center [359, 432] width 159 height 35
click at [399, 434] on div at bounding box center [392, 432] width 21 height 21
click at [391, 423] on div at bounding box center [392, 432] width 21 height 21
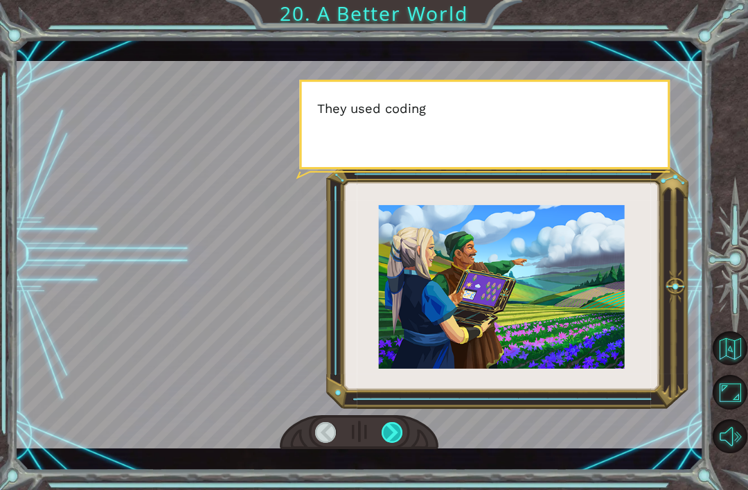
click at [395, 430] on div at bounding box center [392, 432] width 21 height 21
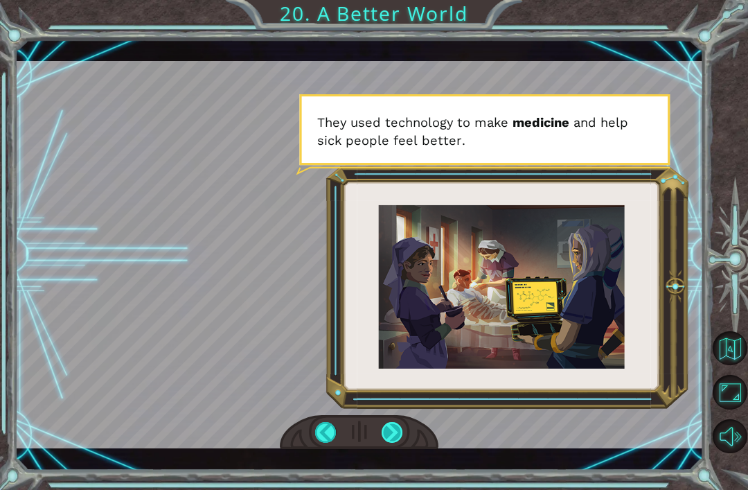
click at [395, 425] on div at bounding box center [392, 432] width 21 height 21
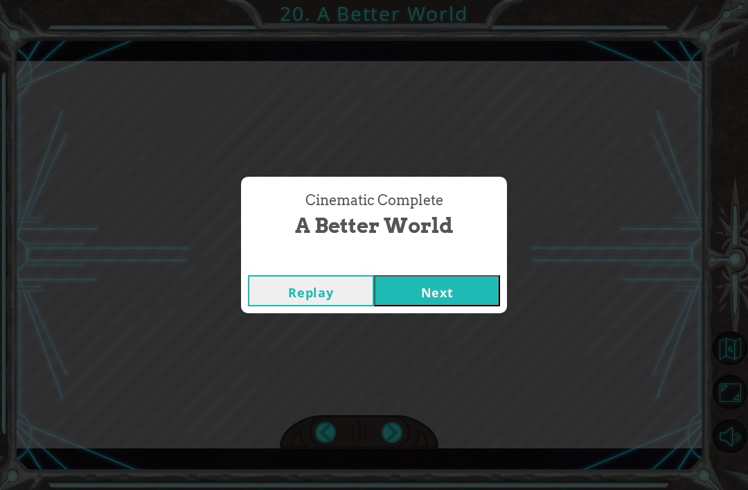
click at [458, 296] on button "Next" at bounding box center [437, 290] width 126 height 31
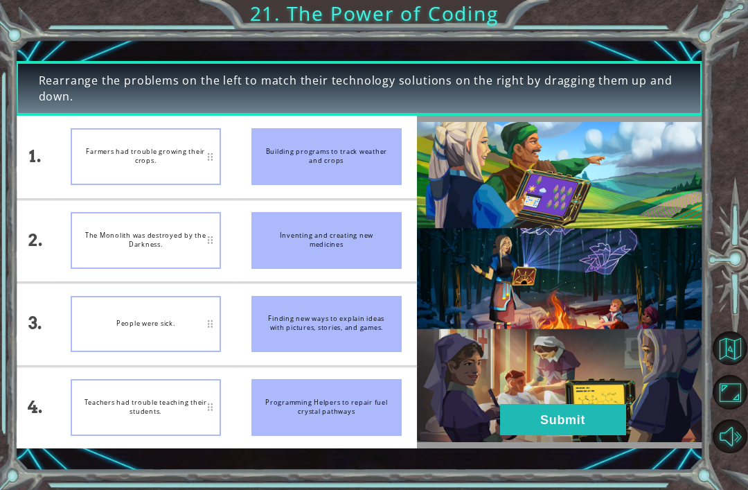
scroll to position [41, 0]
click at [545, 432] on button "Submit" at bounding box center [563, 419] width 126 height 31
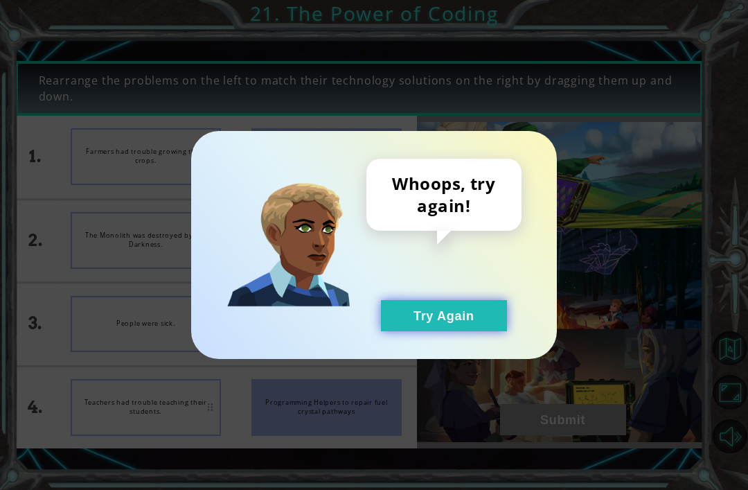
click at [483, 305] on button "Try Again" at bounding box center [444, 315] width 126 height 31
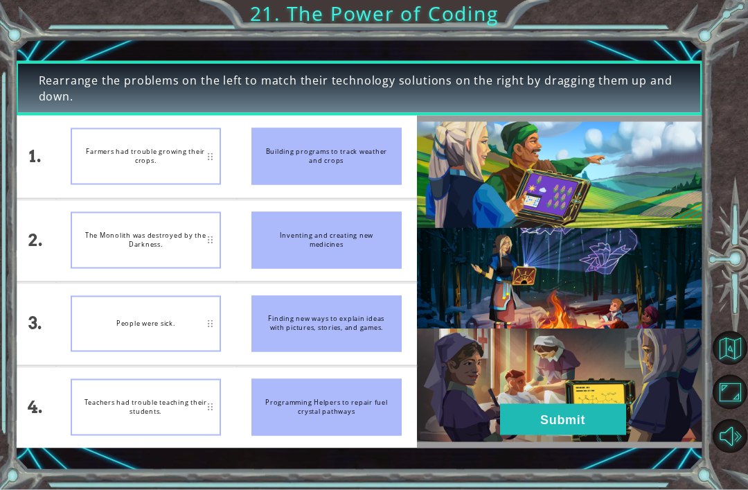
scroll to position [32, 0]
click at [348, 232] on div "Inventing and creating new medicines" at bounding box center [326, 240] width 150 height 57
click at [341, 309] on div "Finding new ways to explain ideas with pictures, stories, and games." at bounding box center [326, 324] width 150 height 57
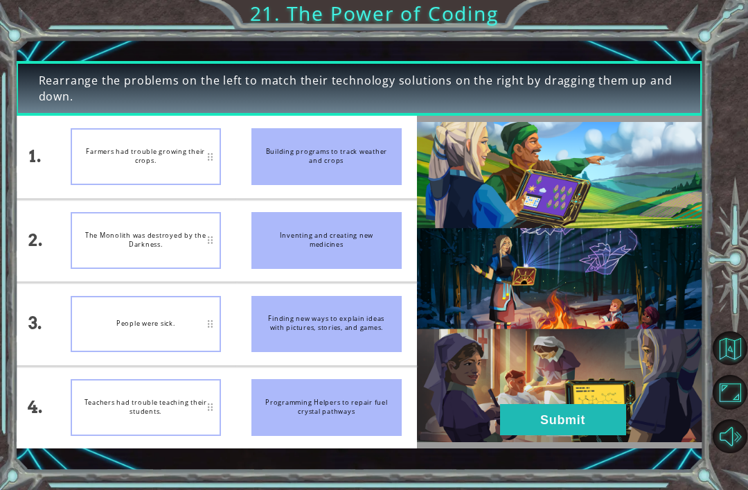
scroll to position [17, 0]
click at [158, 168] on div "Farmers had trouble growing their crops." at bounding box center [146, 156] width 150 height 57
click at [310, 136] on div "Building programs to track weather and crops" at bounding box center [326, 156] width 150 height 57
click at [332, 174] on div "Building programs to track weather and crops" at bounding box center [326, 156] width 150 height 57
drag, startPoint x: 302, startPoint y: 331, endPoint x: 256, endPoint y: 331, distance: 46.4
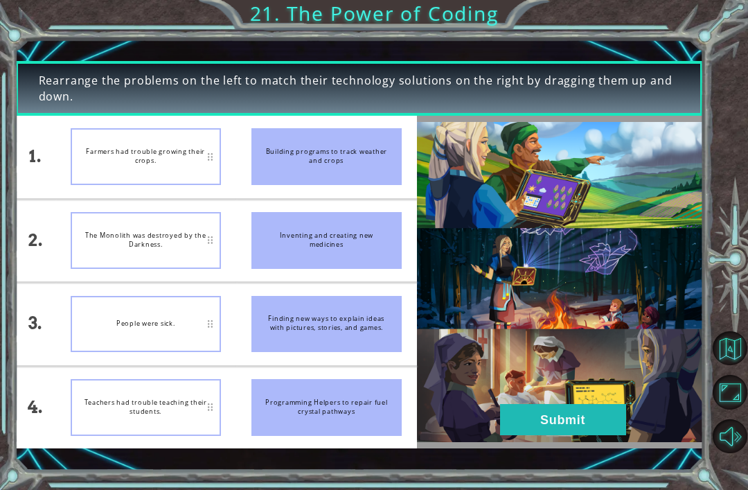
click at [256, 331] on div "Finding new ways to explain ideas with pictures, stories, and games." at bounding box center [326, 324] width 150 height 57
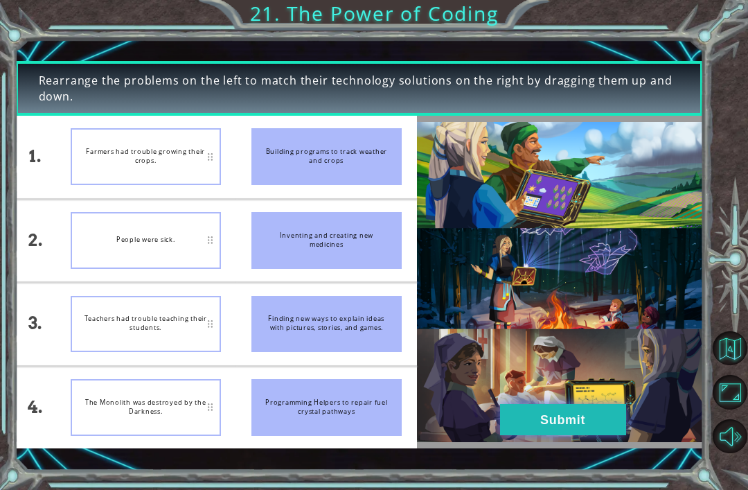
click at [586, 422] on button "Submit" at bounding box center [563, 419] width 126 height 31
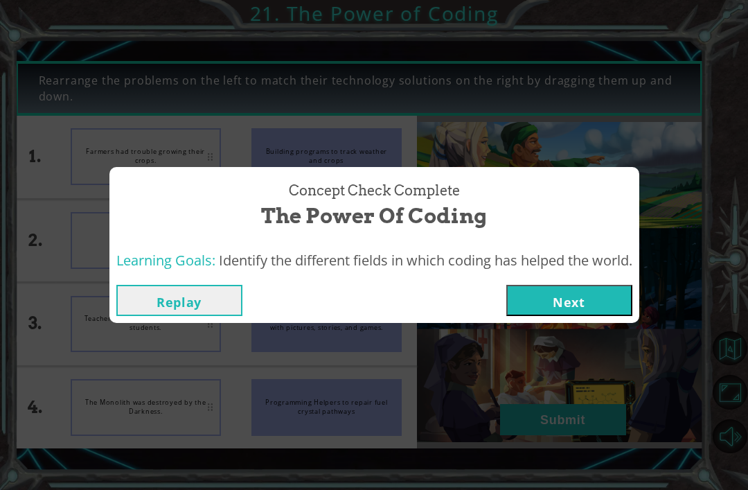
click at [610, 297] on button "Next" at bounding box center [569, 300] width 126 height 31
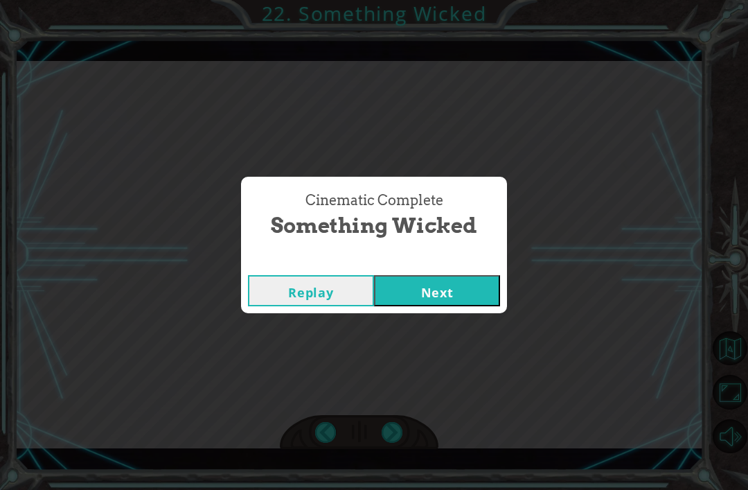
click at [483, 297] on button "Next" at bounding box center [437, 290] width 126 height 31
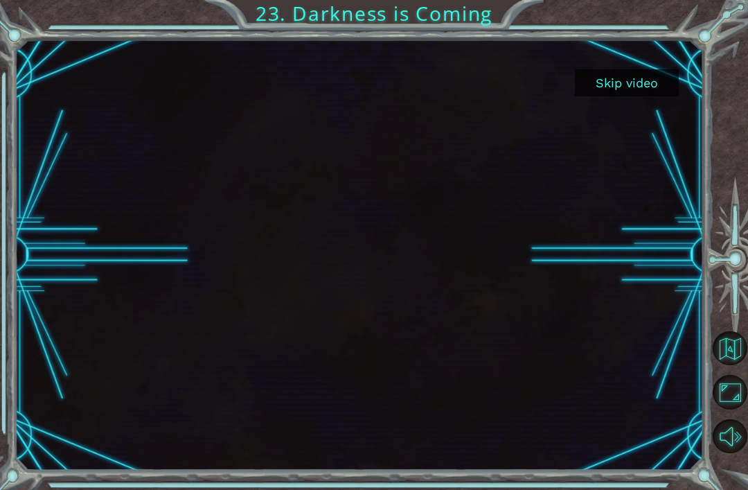
click at [641, 96] on button "Skip video" at bounding box center [627, 82] width 104 height 27
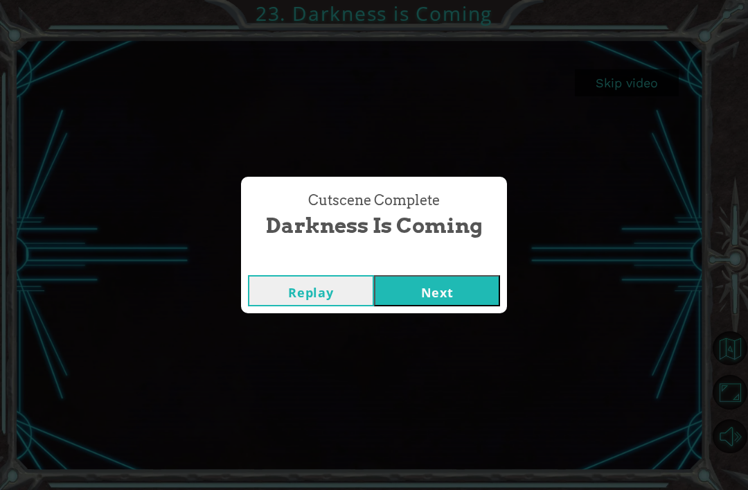
click at [463, 304] on button "Next" at bounding box center [437, 290] width 126 height 31
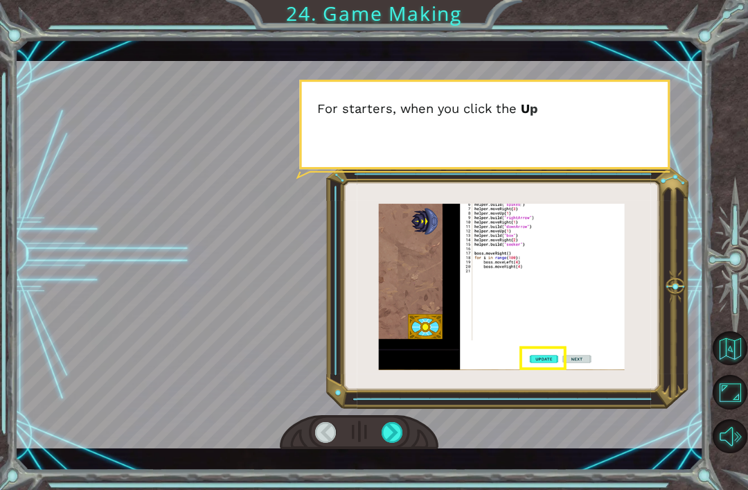
scroll to position [1, 0]
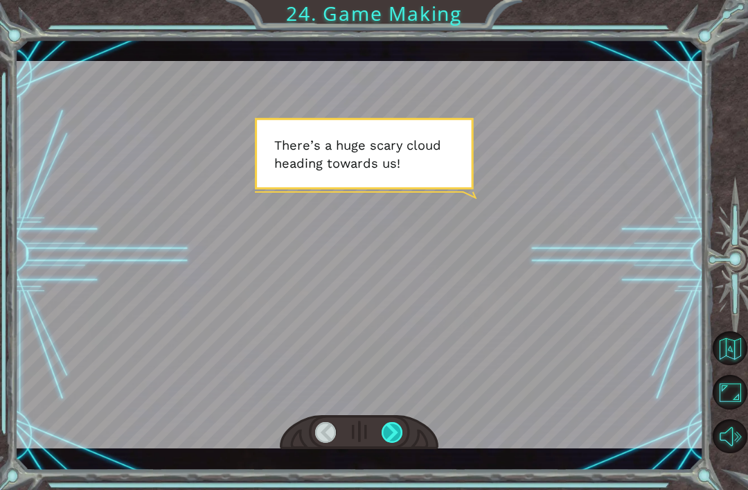
click at [402, 435] on div at bounding box center [392, 432] width 21 height 21
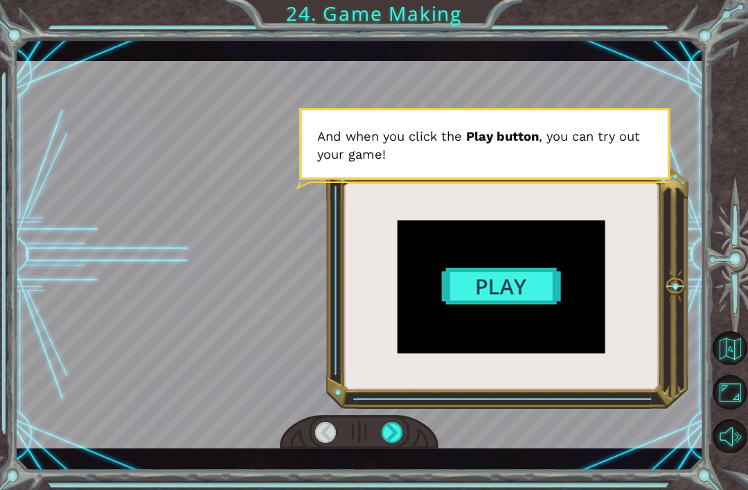
click at [515, 285] on div at bounding box center [359, 254] width 688 height 387
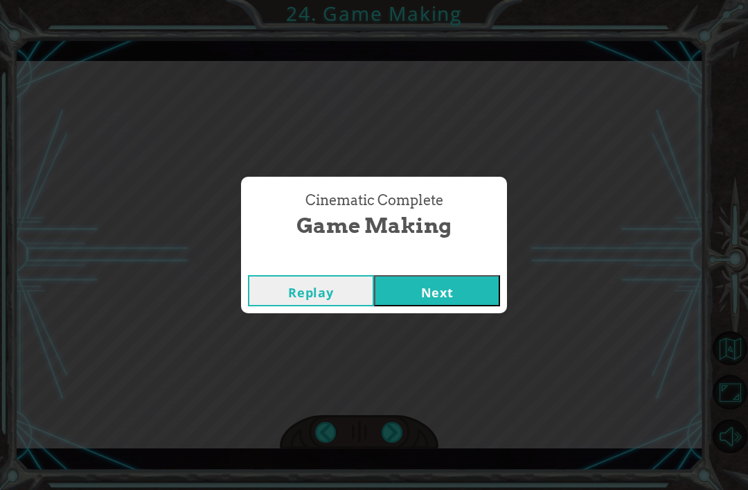
click at [474, 276] on button "Next" at bounding box center [437, 290] width 126 height 31
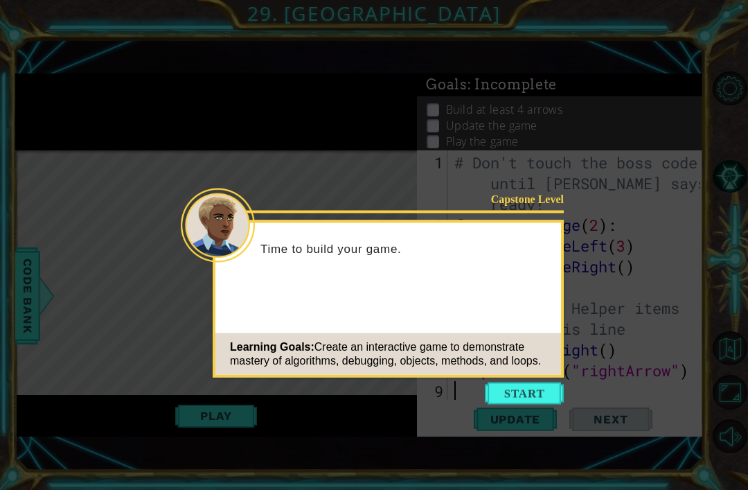
click at [540, 375] on div "Learning Goals: Create an interactive game to demonstrate mastery of algorithms…" at bounding box center [388, 354] width 346 height 42
click at [537, 395] on button "Start" at bounding box center [524, 393] width 79 height 22
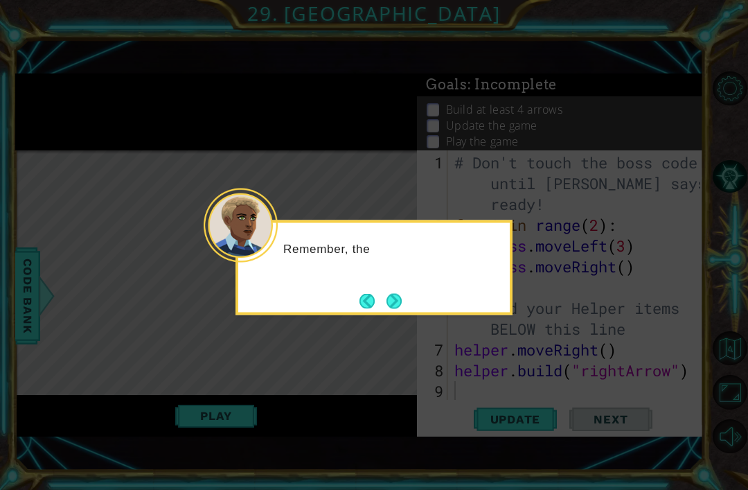
click at [400, 278] on div "Remember, the" at bounding box center [373, 255] width 271 height 55
click at [394, 295] on button "Next" at bounding box center [393, 300] width 15 height 15
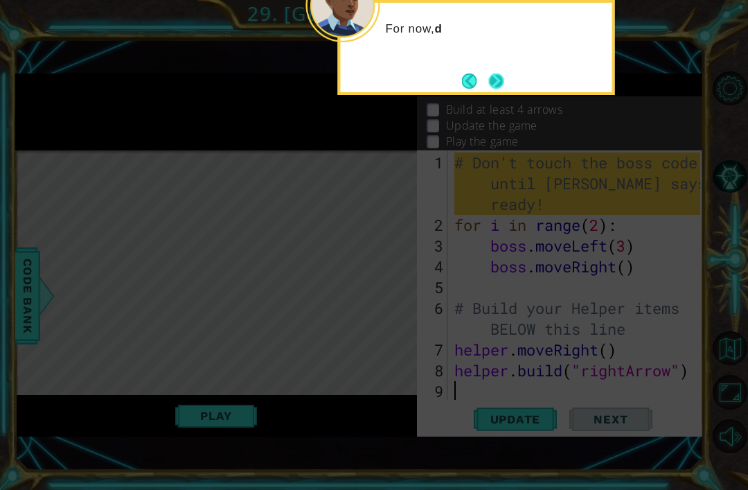
click at [503, 78] on button "Next" at bounding box center [495, 80] width 15 height 15
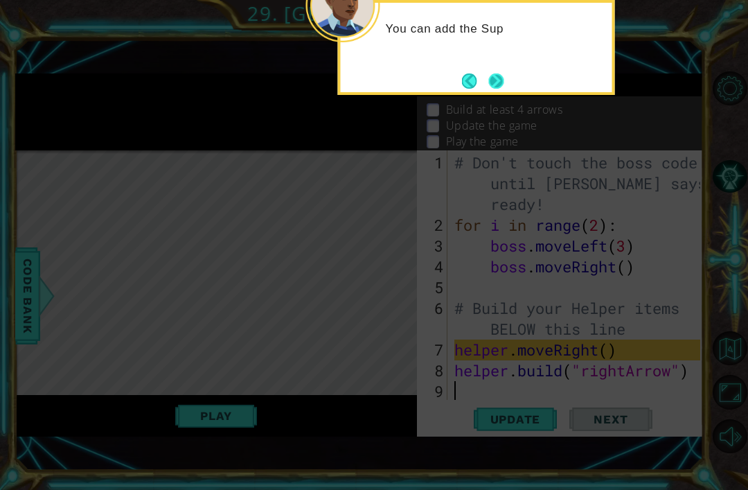
click at [494, 77] on button "Next" at bounding box center [495, 80] width 15 height 15
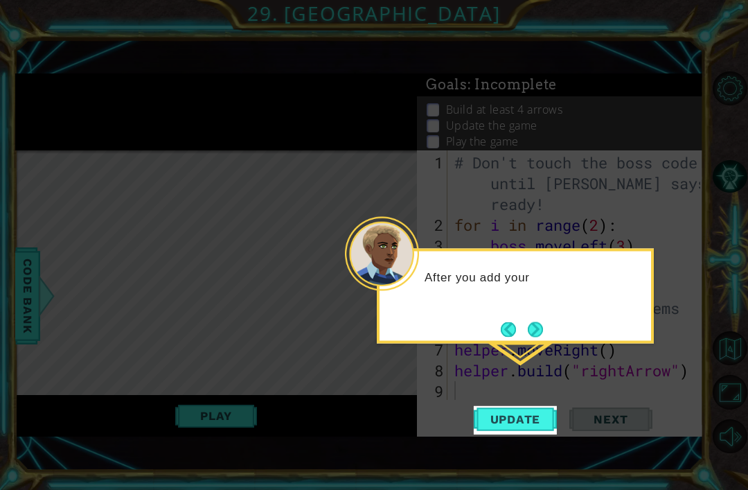
click at [534, 449] on icon at bounding box center [374, 245] width 748 height 490
click at [531, 443] on icon at bounding box center [374, 245] width 748 height 490
click at [543, 322] on button "Next" at bounding box center [535, 328] width 15 height 15
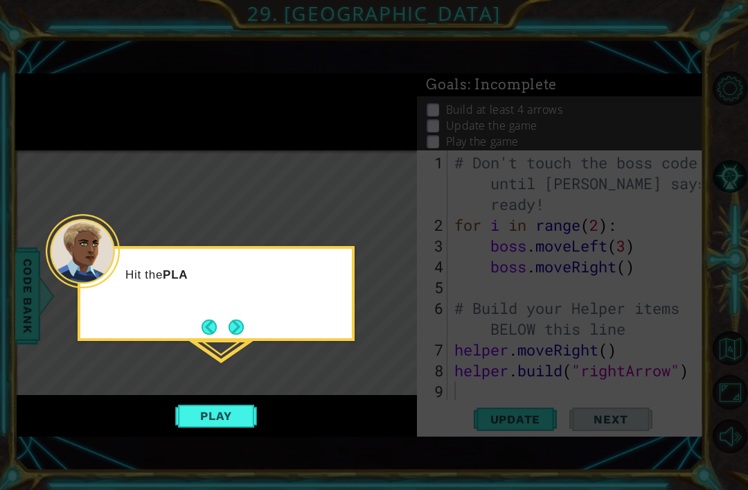
click at [238, 308] on div "Hit the PLA" at bounding box center [215, 281] width 271 height 55
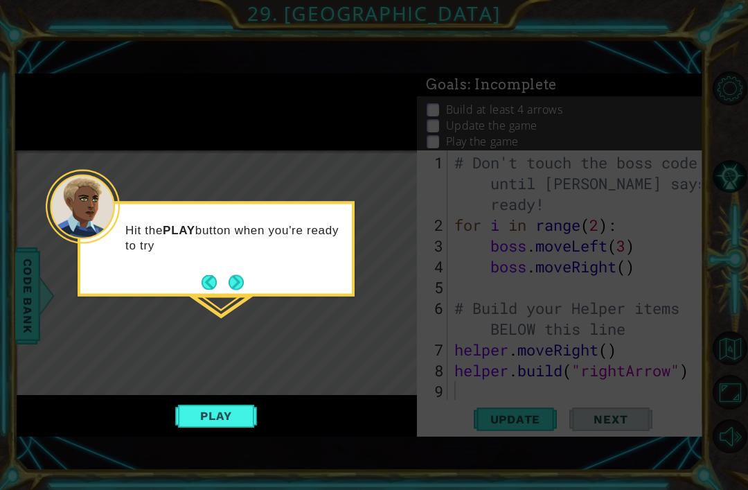
click at [253, 267] on div "Hit the PLAY button when you're ready to try" at bounding box center [215, 244] width 271 height 70
click at [243, 274] on button "Next" at bounding box center [236, 281] width 15 height 15
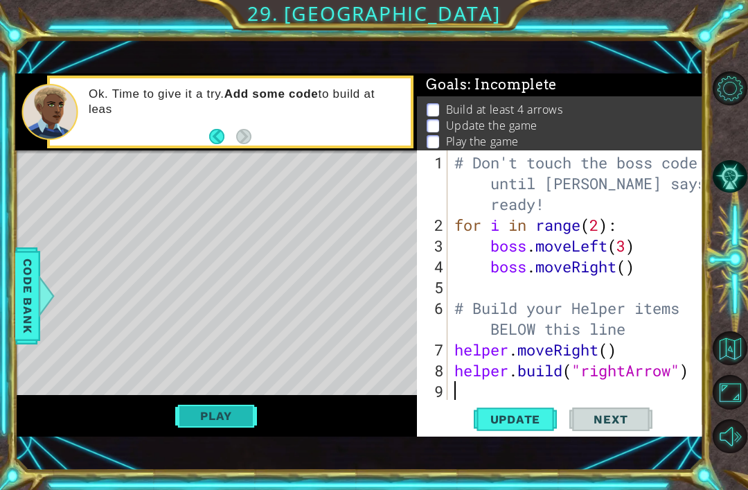
click at [215, 428] on button "Play" at bounding box center [215, 415] width 81 height 26
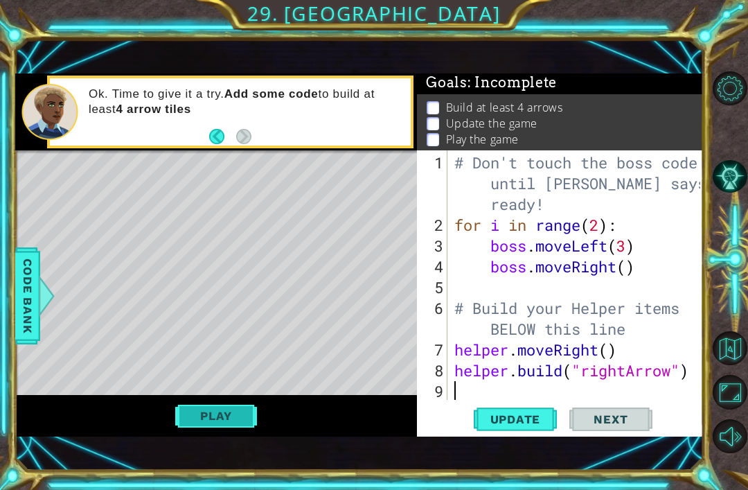
scroll to position [3, 0]
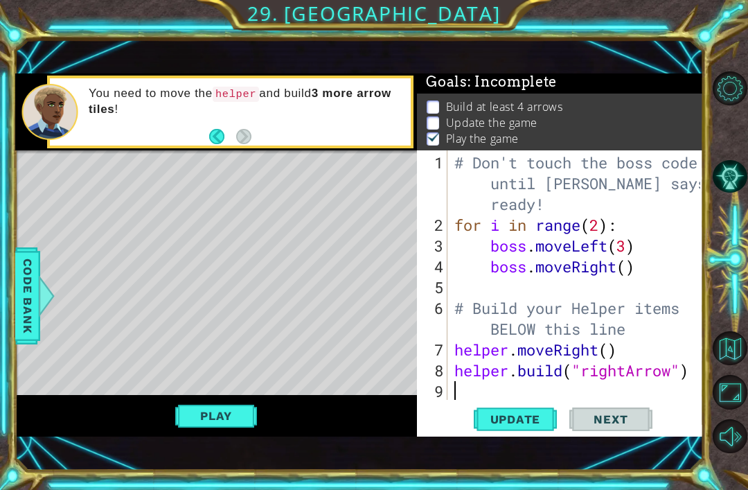
click at [225, 452] on div "1 ההההההההההההההההההההההההההההההההההההההההההההההההההההההההההההההההההההההההההההה…" at bounding box center [359, 254] width 688 height 431
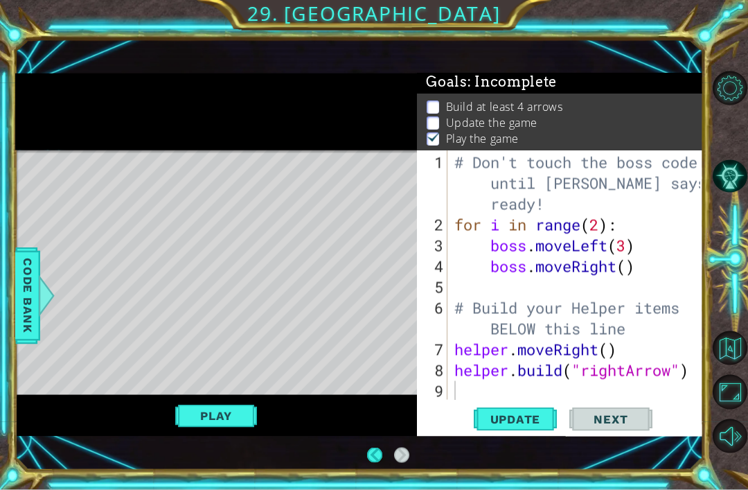
scroll to position [46, 0]
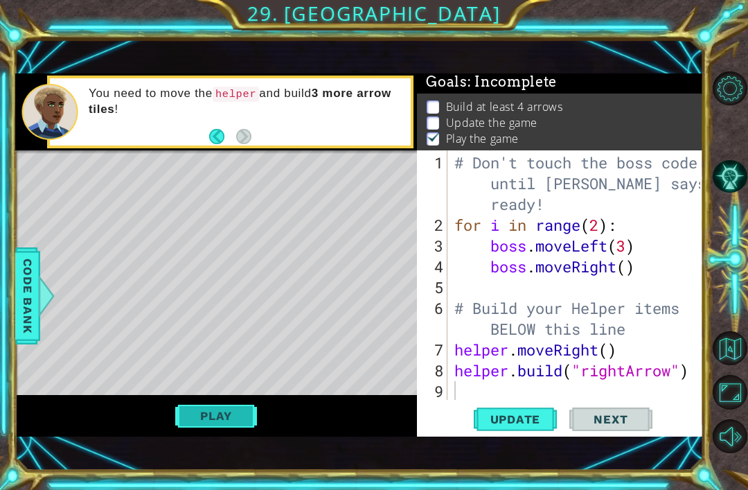
click at [215, 420] on button "Play" at bounding box center [215, 415] width 81 height 26
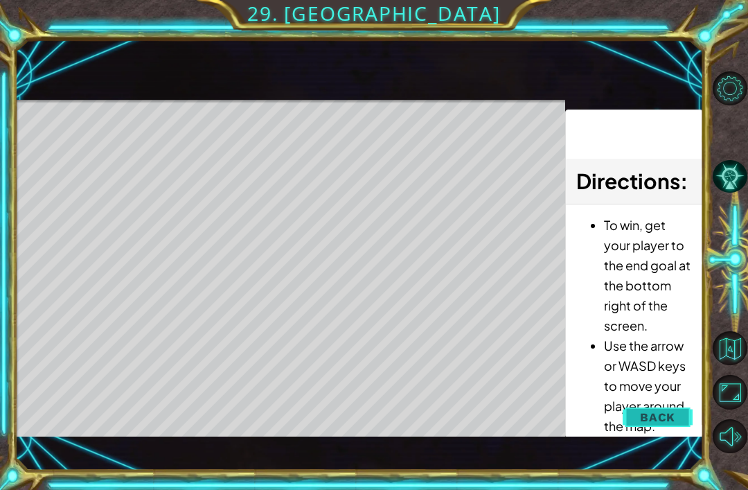
click at [654, 418] on span "Back" at bounding box center [657, 417] width 35 height 14
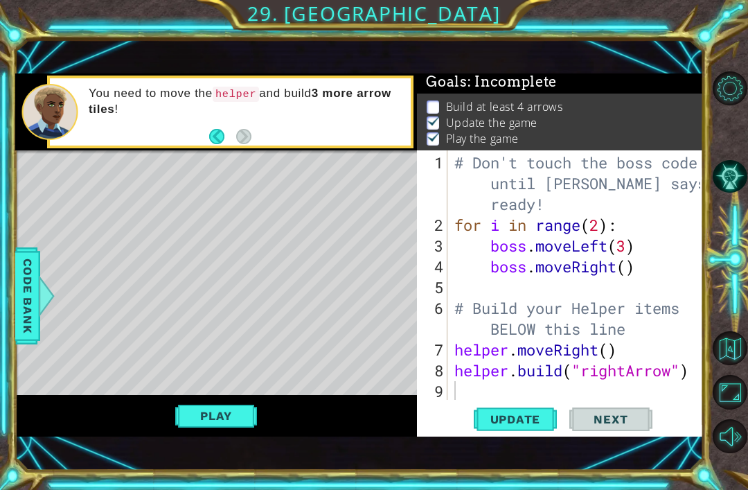
click at [337, 283] on div "Level Map" at bounding box center [335, 354] width 640 height 408
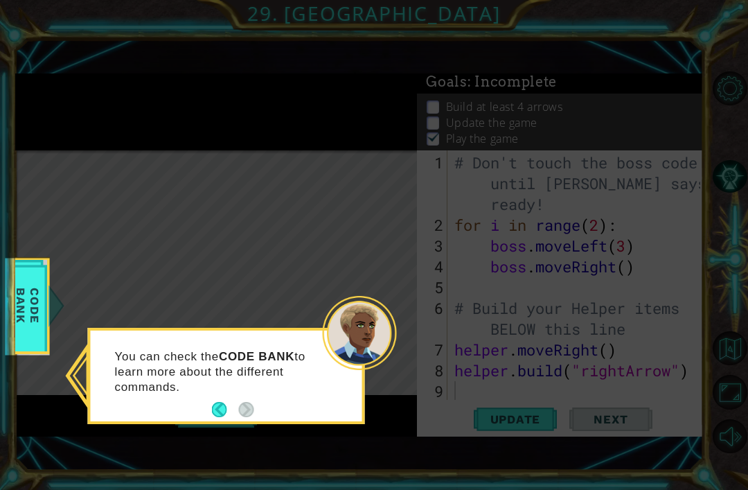
click at [288, 380] on icon at bounding box center [374, 245] width 748 height 490
click at [35, 336] on span "Code Bank" at bounding box center [28, 305] width 36 height 80
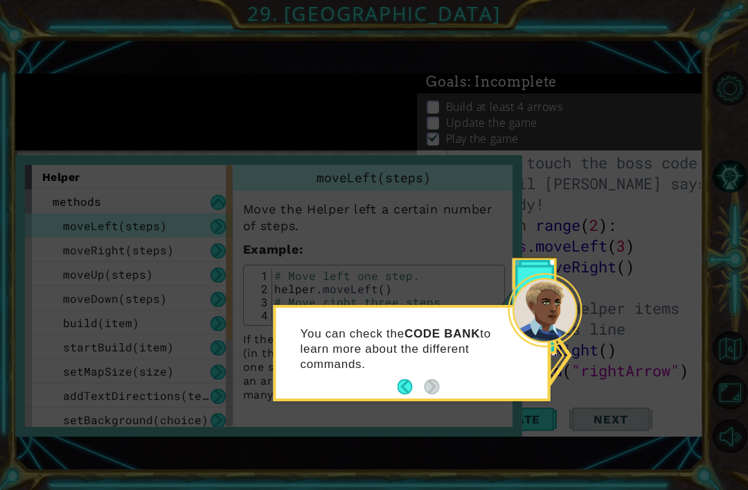
click at [583, 317] on icon at bounding box center [374, 245] width 748 height 490
click at [359, 132] on icon at bounding box center [374, 245] width 748 height 490
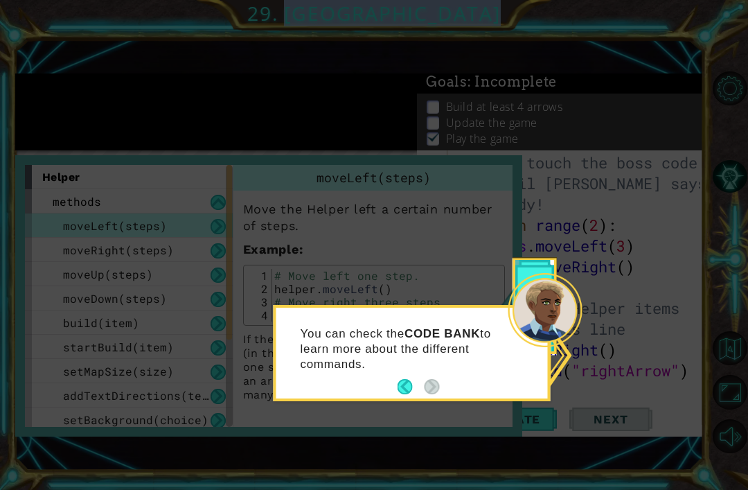
drag, startPoint x: 359, startPoint y: 132, endPoint x: 618, endPoint y: 198, distance: 267.2
click at [618, 198] on icon at bounding box center [374, 245] width 748 height 490
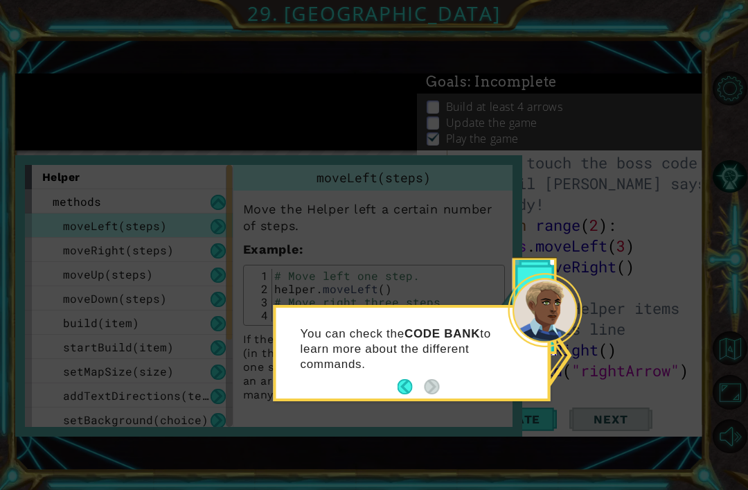
drag, startPoint x: 675, startPoint y: 213, endPoint x: 573, endPoint y: 296, distance: 131.0
click at [573, 296] on body "1 ההההההההההההההההההההההההההההההההההההההההההההההההההההההההההההההההההההההההההההה…" at bounding box center [374, 245] width 748 height 490
click at [541, 273] on div at bounding box center [545, 310] width 74 height 74
click at [405, 379] on button "Back" at bounding box center [411, 386] width 27 height 15
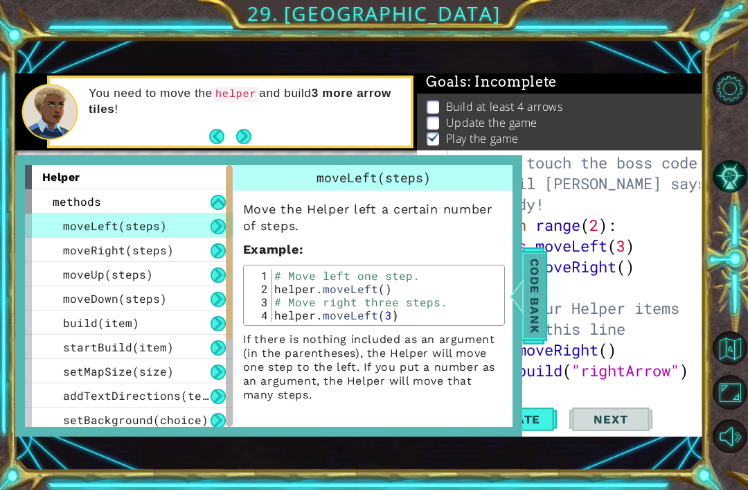
click at [528, 320] on span "Code Bank" at bounding box center [535, 295] width 22 height 84
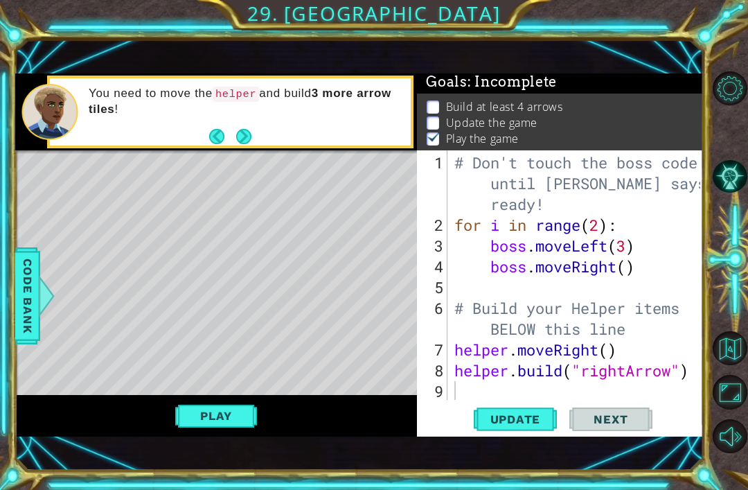
click at [246, 132] on button "Next" at bounding box center [243, 136] width 15 height 15
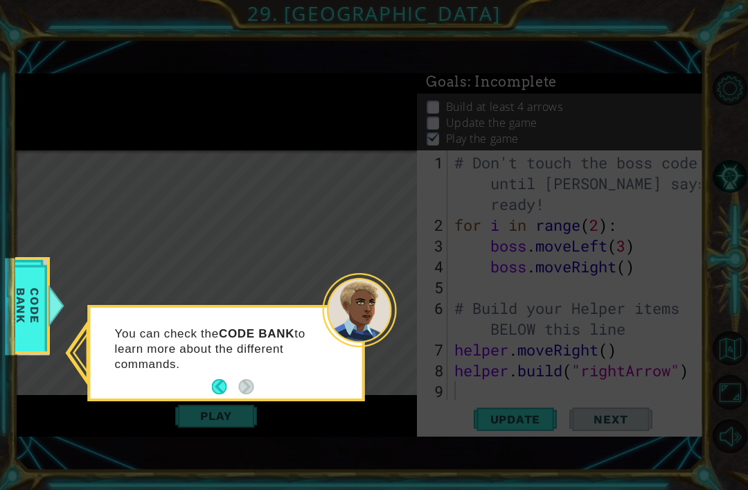
click at [226, 379] on button "Back" at bounding box center [225, 386] width 27 height 15
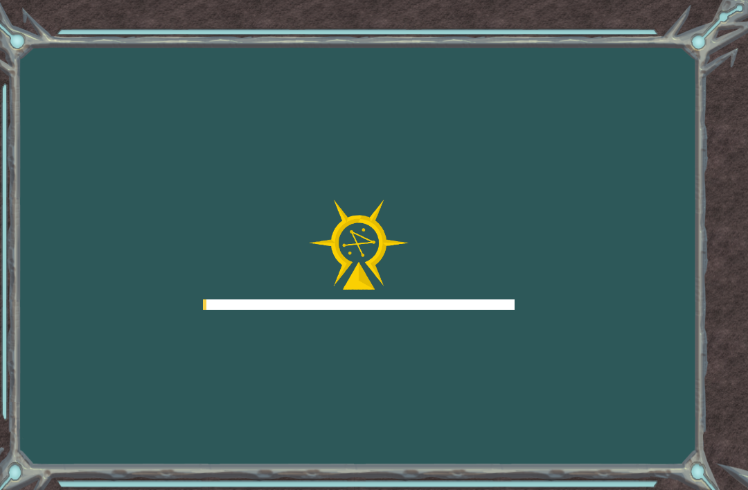
scroll to position [46, 0]
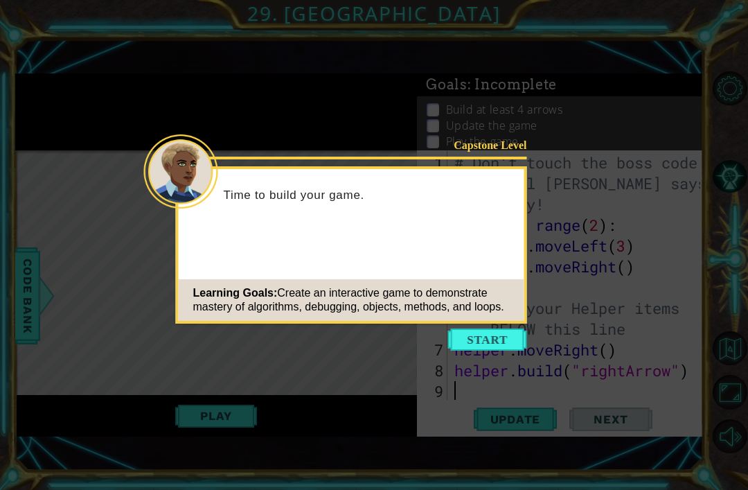
click at [488, 322] on div "Capstone Level Time to build your game. Learning Goals: Create an interactive g…" at bounding box center [351, 244] width 351 height 157
click at [495, 320] on div "Learning Goals: Create an interactive game to demonstrate mastery of algorithms…" at bounding box center [352, 300] width 346 height 42
click at [474, 304] on span "Create an interactive game to demonstrate mastery of algorithms, debugging, obj…" at bounding box center [348, 300] width 311 height 26
click at [502, 330] on button "Start" at bounding box center [487, 339] width 79 height 22
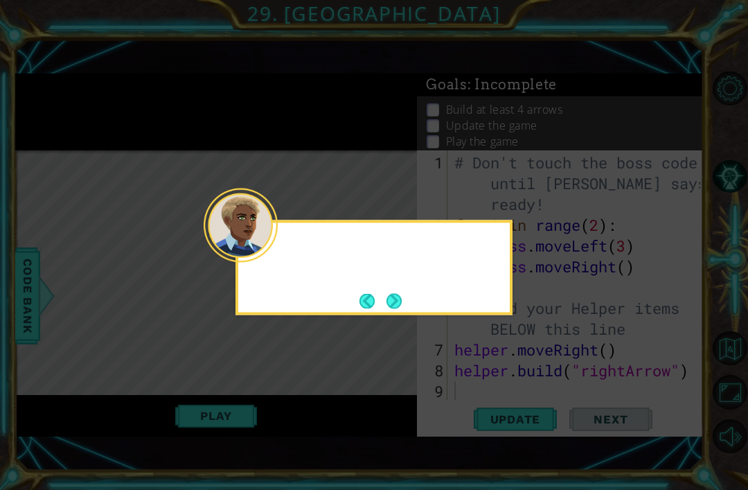
click at [494, 325] on icon at bounding box center [374, 245] width 748 height 490
click at [482, 312] on div "Remember, th" at bounding box center [373, 267] width 277 height 95
click at [465, 351] on icon at bounding box center [374, 245] width 748 height 490
click at [416, 395] on icon at bounding box center [374, 245] width 748 height 490
click at [397, 307] on button "Next" at bounding box center [393, 300] width 17 height 17
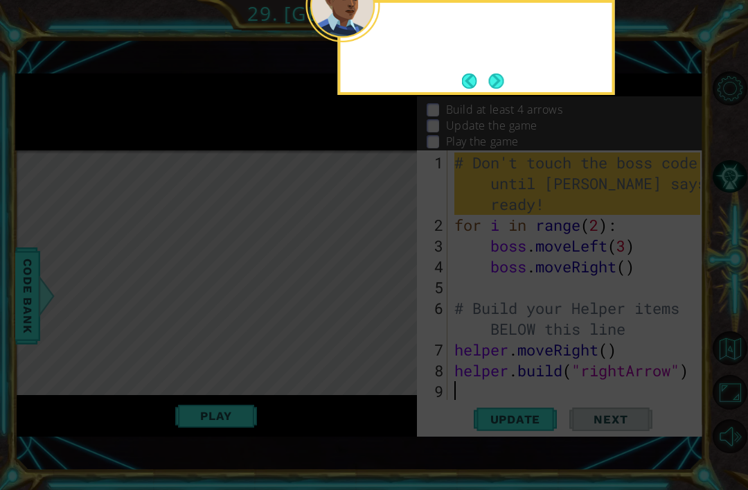
click at [396, 267] on icon at bounding box center [374, 121] width 748 height 738
click at [508, 48] on div "For now, don't" at bounding box center [476, 35] width 271 height 55
click at [500, 73] on button "Next" at bounding box center [495, 80] width 15 height 15
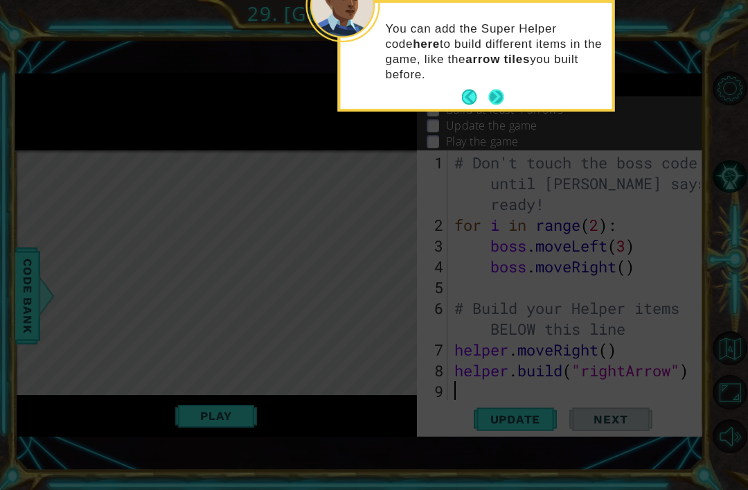
click at [505, 103] on button "Next" at bounding box center [496, 97] width 17 height 17
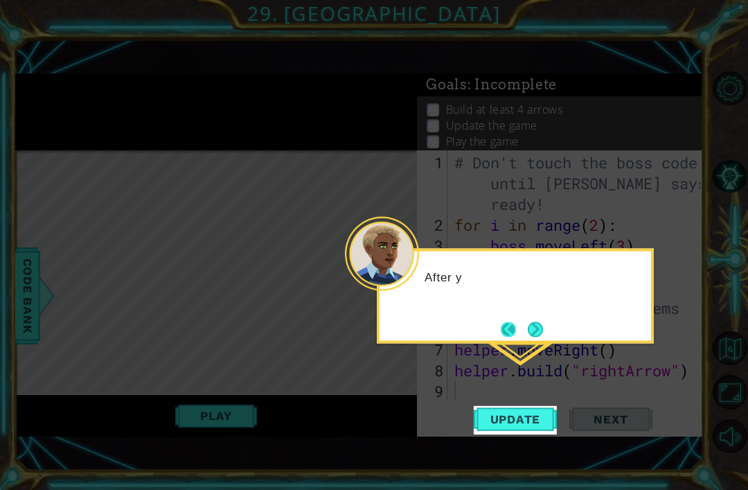
click at [516, 332] on button "Back" at bounding box center [514, 328] width 27 height 15
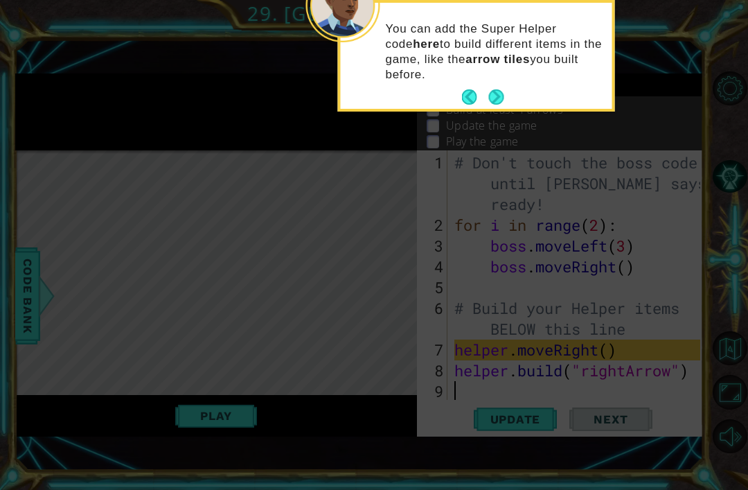
click at [440, 75] on p "You can add the Super Helper code here to build different items in the game, li…" at bounding box center [494, 51] width 217 height 61
click at [504, 97] on button "Next" at bounding box center [496, 97] width 16 height 16
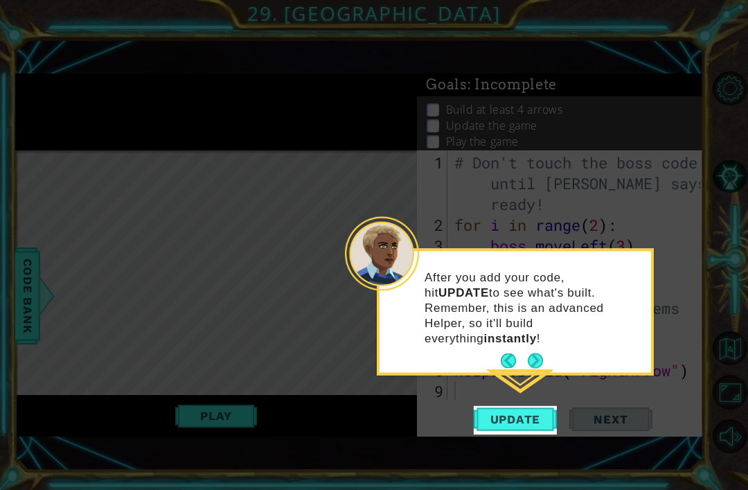
click at [503, 92] on icon at bounding box center [374, 245] width 748 height 490
click at [536, 330] on p "After you add your code, hit UPDATE to see what's built. Remember, this is an a…" at bounding box center [533, 307] width 217 height 76
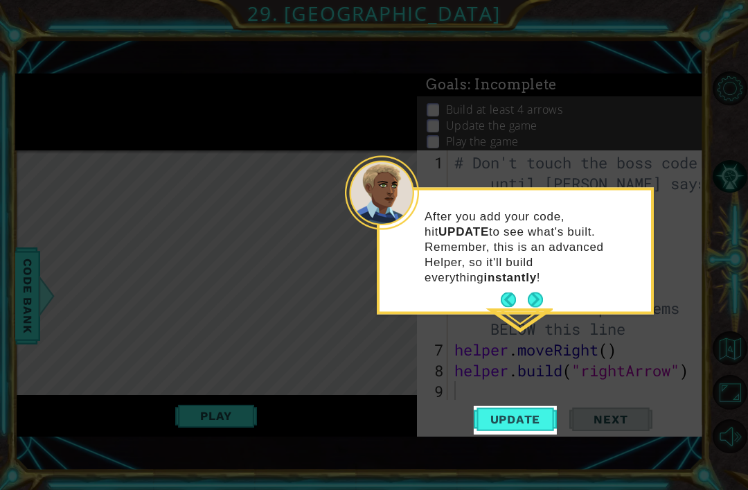
click at [506, 339] on icon at bounding box center [374, 245] width 748 height 490
click at [551, 274] on div "After you add your code, hit UPDATE to see what's built. Remember, this is an a…" at bounding box center [515, 253] width 271 height 116
click at [528, 293] on button "Next" at bounding box center [536, 300] width 16 height 16
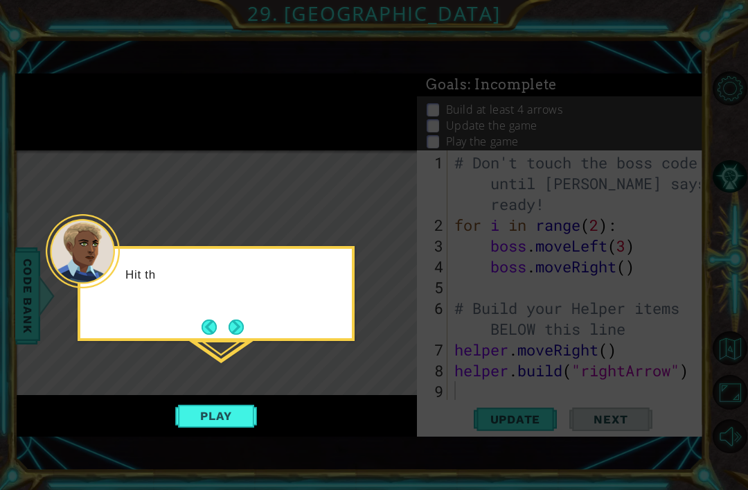
click at [512, 271] on icon at bounding box center [374, 245] width 748 height 490
click at [233, 326] on button "Next" at bounding box center [237, 327] width 16 height 16
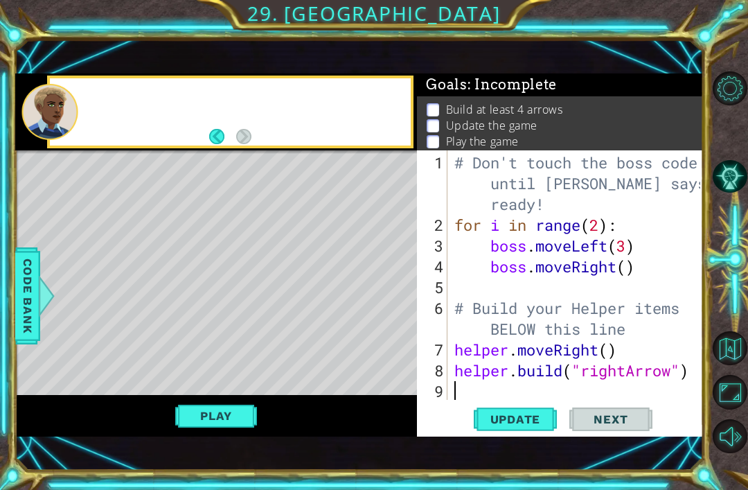
click at [246, 324] on div "Level Map" at bounding box center [335, 354] width 640 height 408
click at [249, 126] on footer at bounding box center [230, 136] width 42 height 21
click at [729, 409] on button "Maximize Browser" at bounding box center [730, 392] width 34 height 34
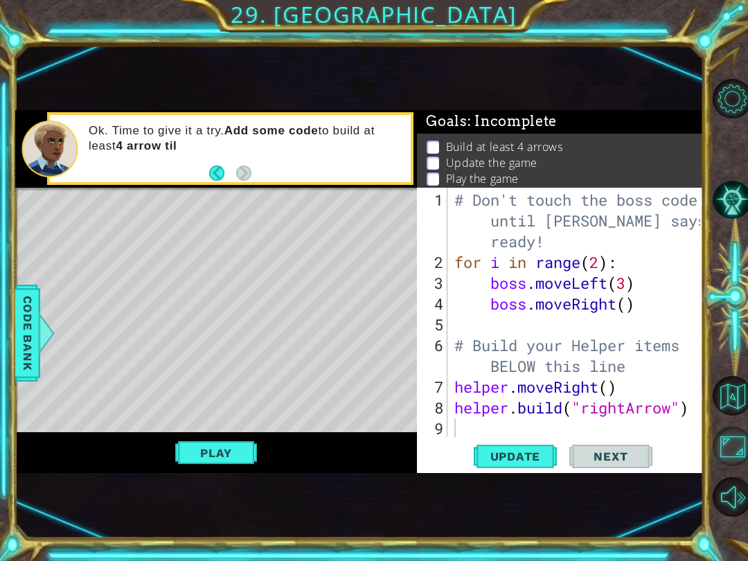
click at [724, 443] on button "Maximize Browser" at bounding box center [732, 446] width 39 height 39
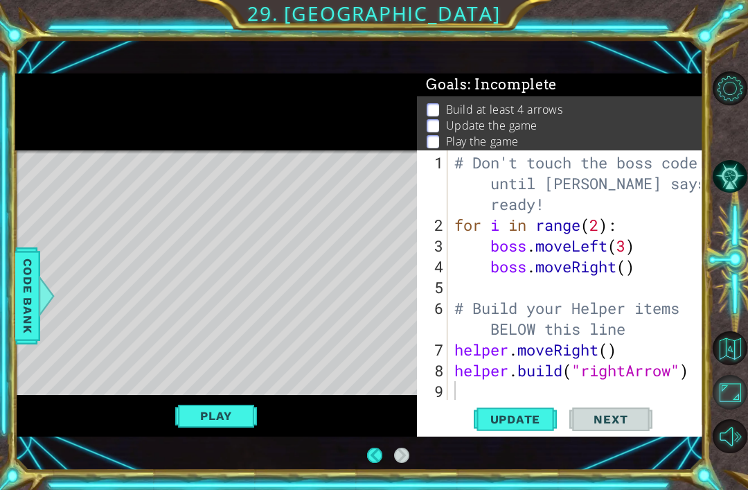
scroll to position [44, 0]
